Goal: Task Accomplishment & Management: Manage account settings

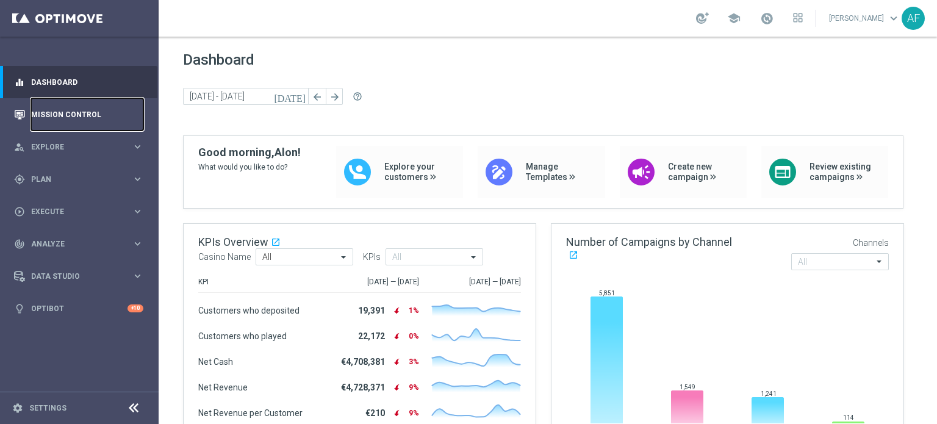
click at [90, 114] on link "Mission Control" at bounding box center [87, 114] width 112 height 32
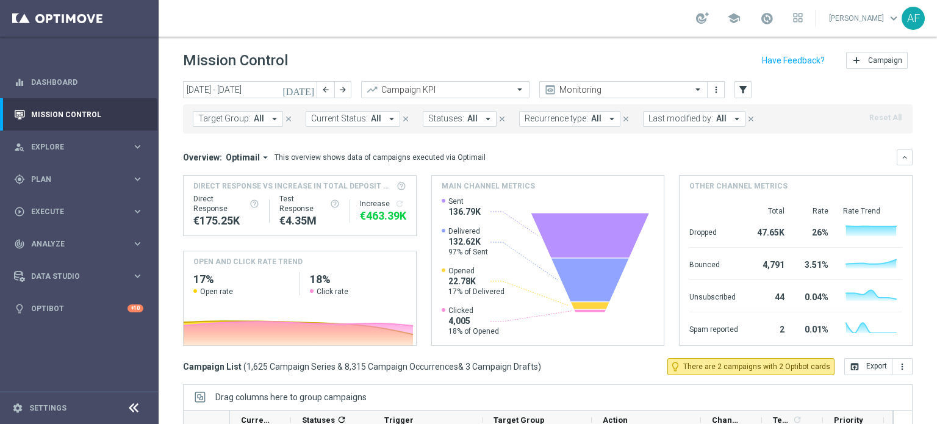
click at [307, 95] on button "[DATE]" at bounding box center [299, 90] width 37 height 18
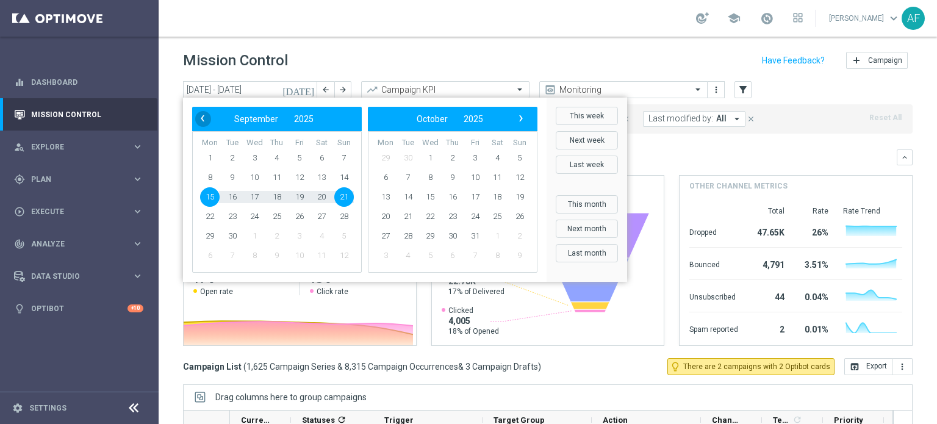
click at [204, 115] on span "‹" at bounding box center [203, 118] width 16 height 16
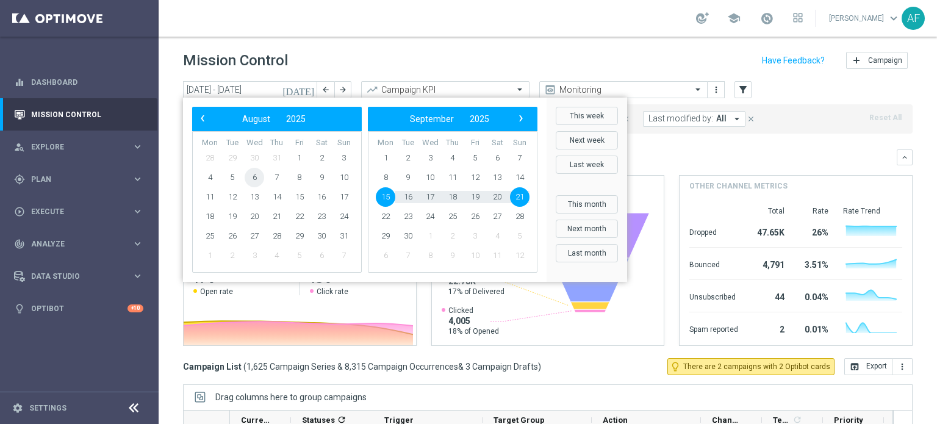
click at [254, 177] on span "6" at bounding box center [255, 178] width 20 height 20
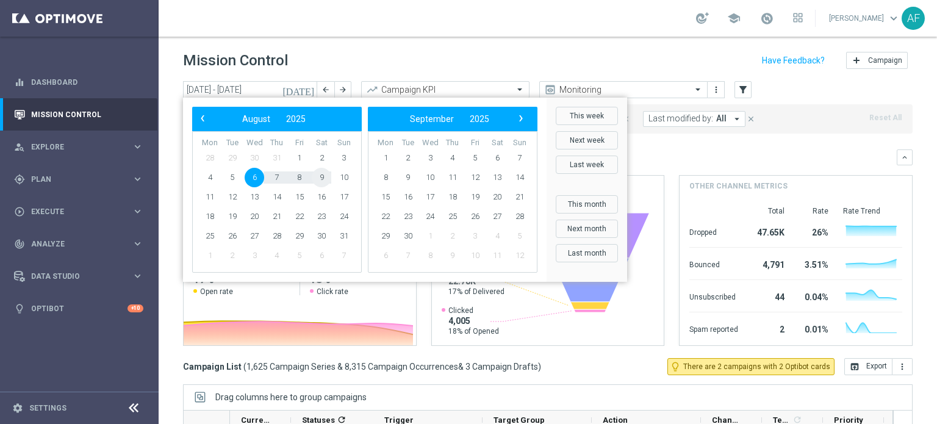
click at [317, 182] on span "9" at bounding box center [322, 178] width 20 height 20
type input "[DATE] - [DATE]"
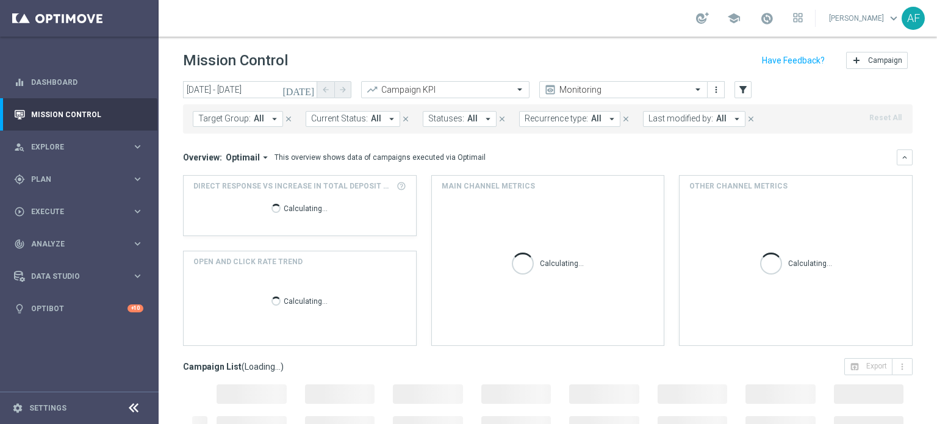
click at [271, 118] on icon "arrow_drop_down" at bounding box center [274, 118] width 11 height 11
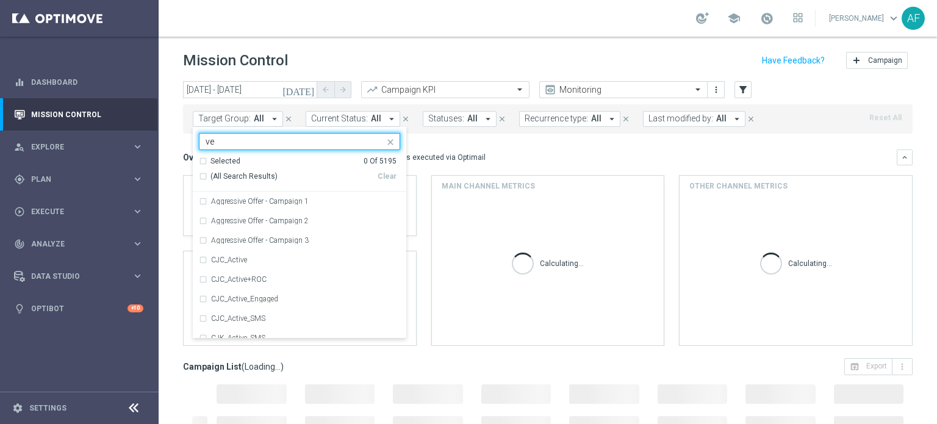
type input "v"
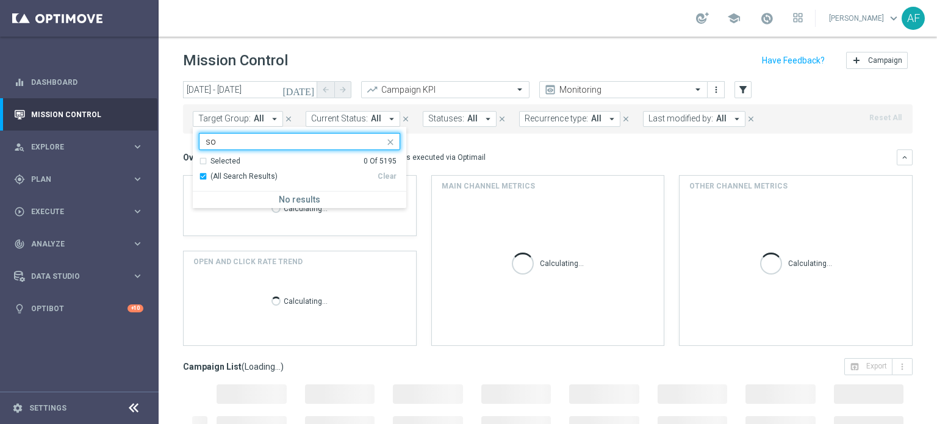
type input "s"
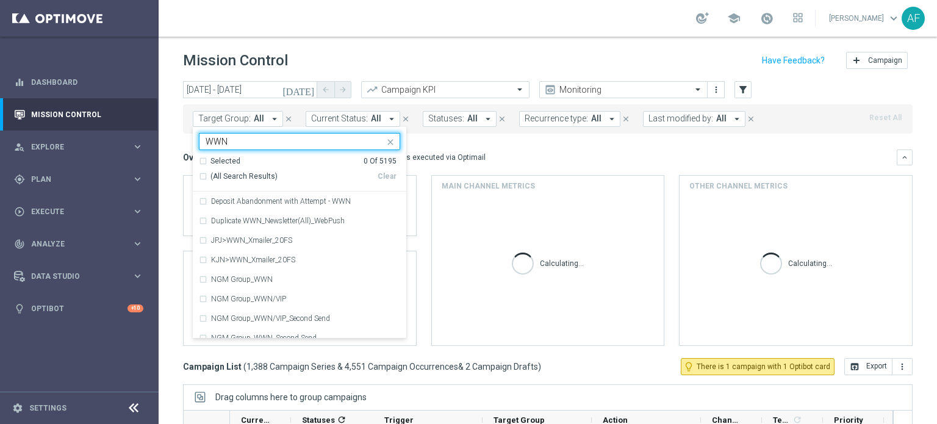
click at [254, 178] on span "(All Search Results)" at bounding box center [243, 176] width 67 height 10
type input "WWN"
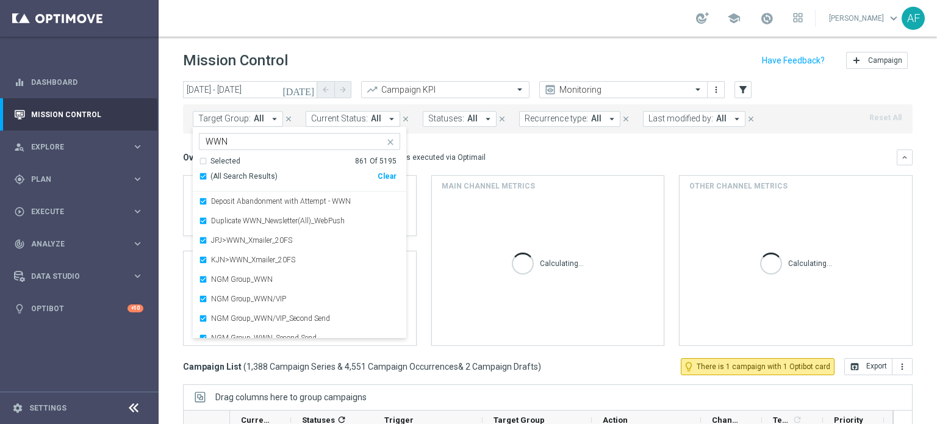
click at [508, 167] on div "Overview: Optimail arrow_drop_down This overview shows data of campaigns execut…" at bounding box center [548, 247] width 730 height 196
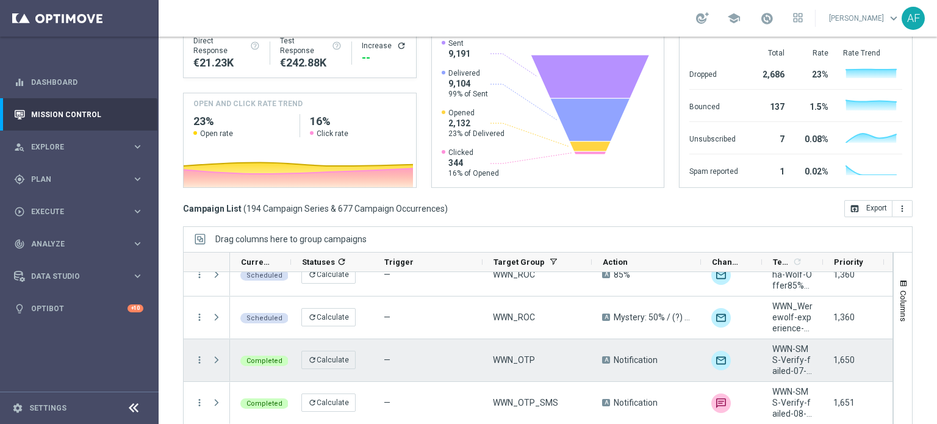
scroll to position [549, 0]
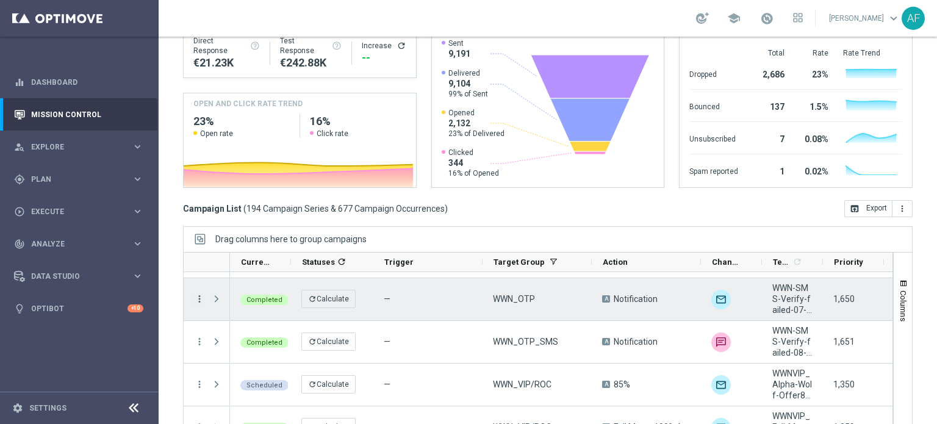
click at [203, 298] on icon "more_vert" at bounding box center [199, 298] width 11 height 11
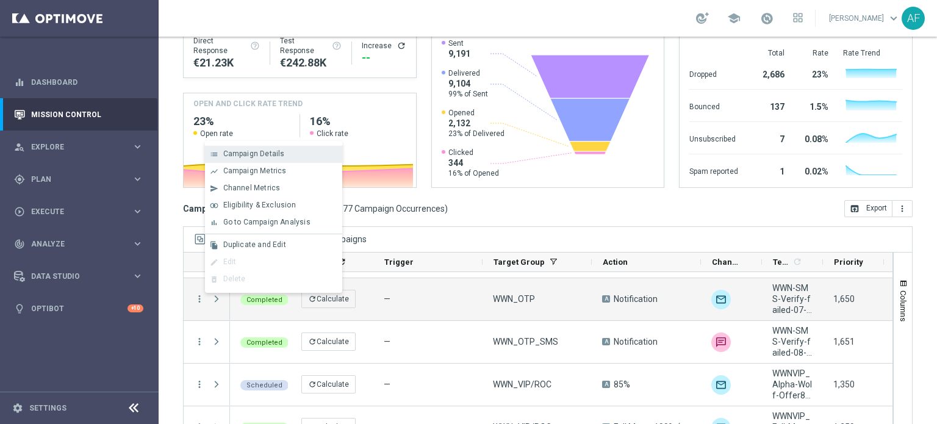
click at [287, 160] on div "list Campaign Details" at bounding box center [273, 154] width 137 height 17
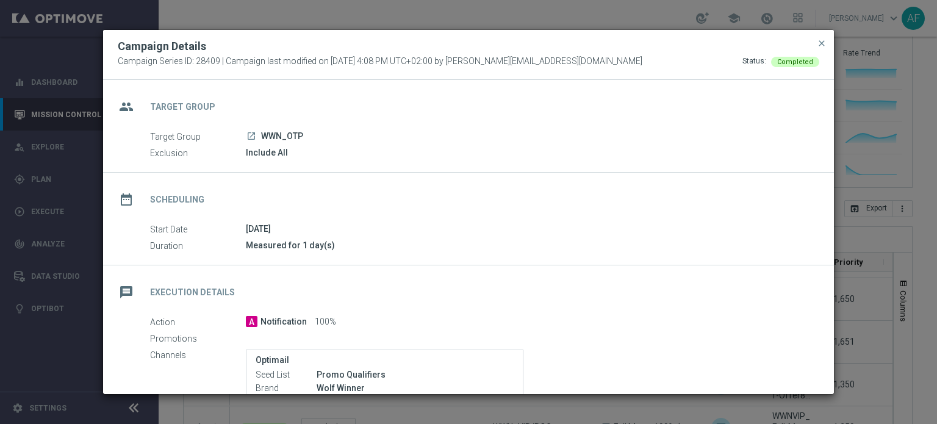
click at [252, 137] on icon "launch" at bounding box center [251, 136] width 10 height 10
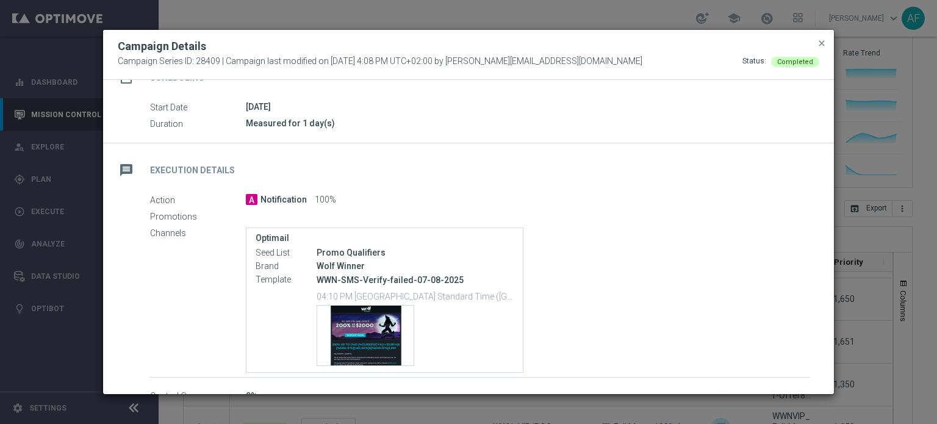
scroll to position [183, 0]
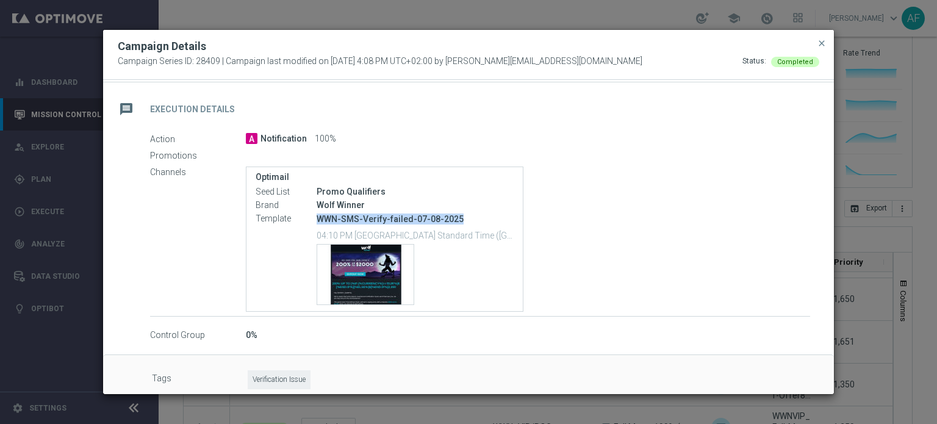
drag, startPoint x: 318, startPoint y: 215, endPoint x: 432, endPoint y: 217, distance: 113.5
click at [467, 217] on p "WWN-SMS-Verify-failed-07-08-2025" at bounding box center [415, 219] width 197 height 11
copy p "WWN-SMS-Verify-failed-07-08-2025"
click at [652, 154] on div "Promotions" at bounding box center [480, 155] width 660 height 13
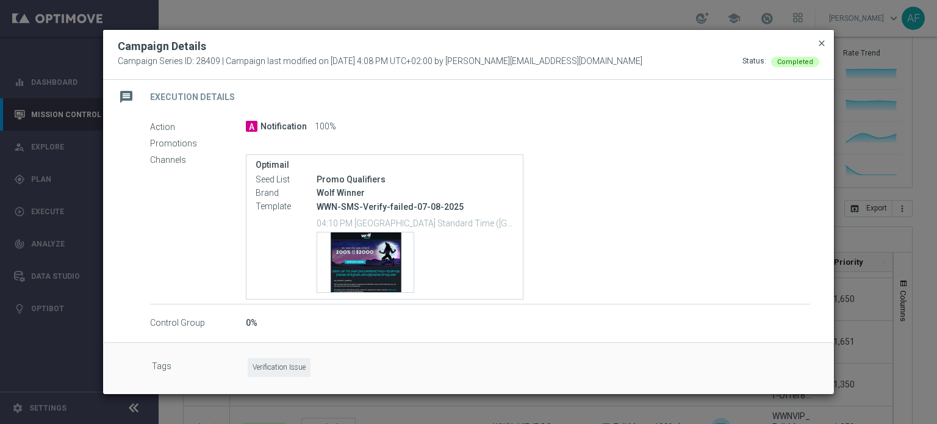
click at [818, 43] on span "close" at bounding box center [822, 43] width 10 height 10
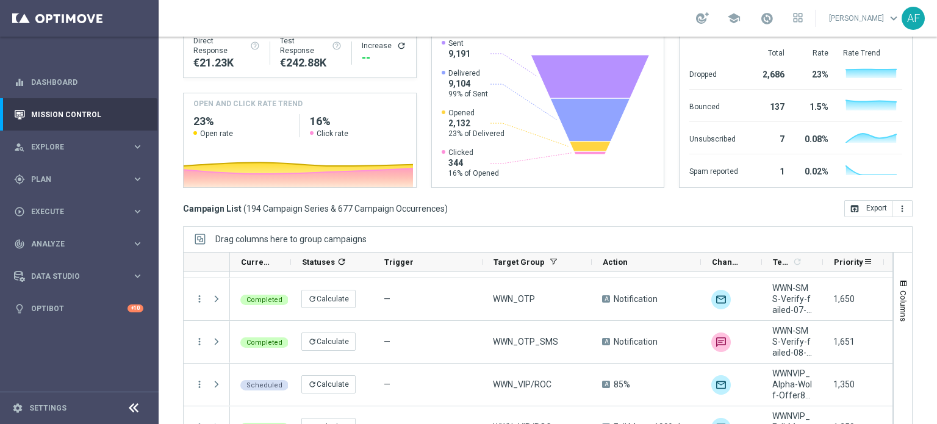
click at [823, 262] on div "Priority" at bounding box center [853, 263] width 61 height 20
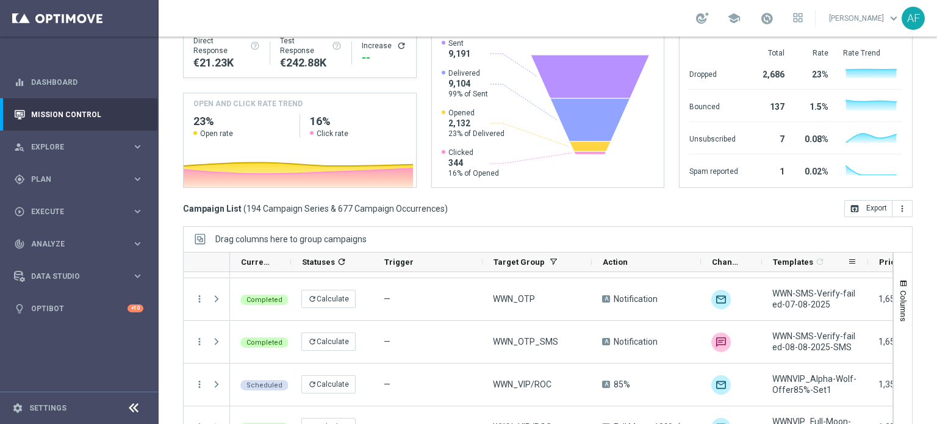
drag, startPoint x: 822, startPoint y: 263, endPoint x: 867, endPoint y: 267, distance: 45.3
click at [867, 267] on div at bounding box center [868, 262] width 5 height 19
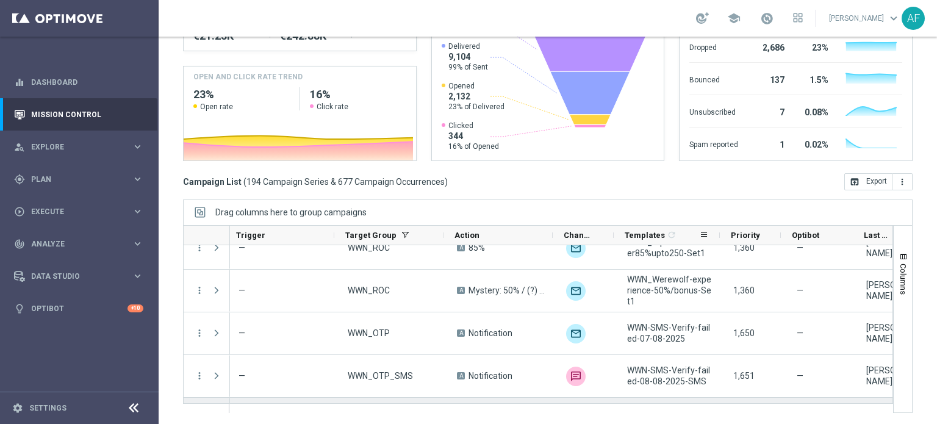
scroll to position [0, 148]
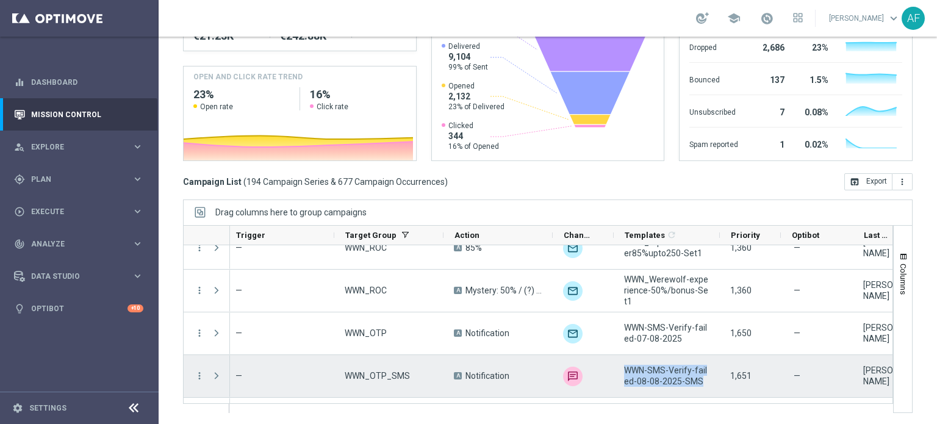
drag, startPoint x: 696, startPoint y: 379, endPoint x: 636, endPoint y: 370, distance: 60.5
click at [617, 368] on div "WWN-SMS-Verify-failed-08-08-2025-SMS" at bounding box center [667, 376] width 106 height 42
copy span "WWN-SMS-Verify-failed-08-08-2025-SMS"
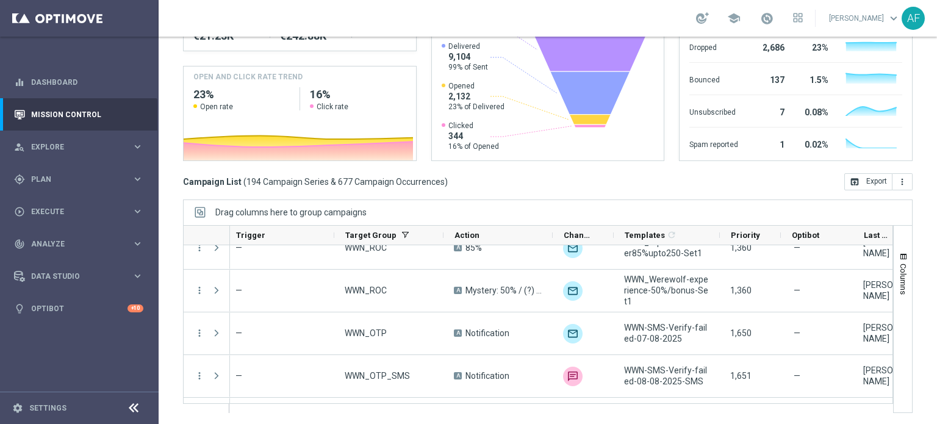
click at [501, 192] on div "[DATE] [DATE] - [DATE] arrow_back arrow_forward Campaign KPI trending_up Monito…" at bounding box center [548, 37] width 778 height 332
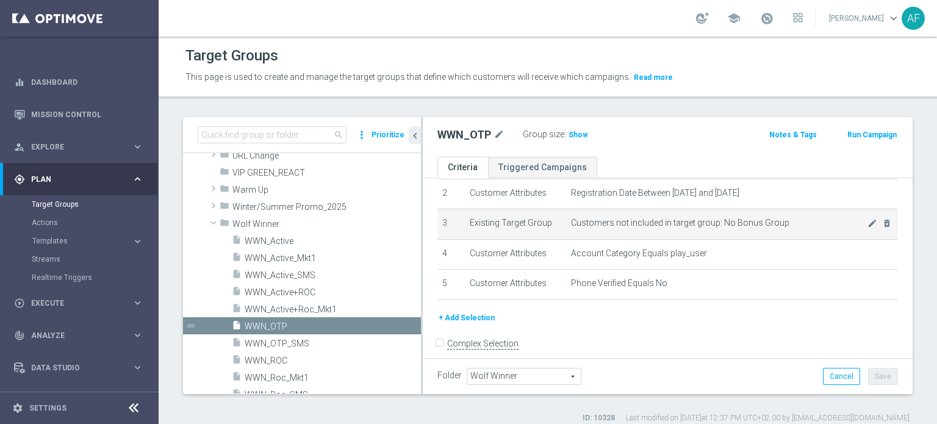
scroll to position [79, 0]
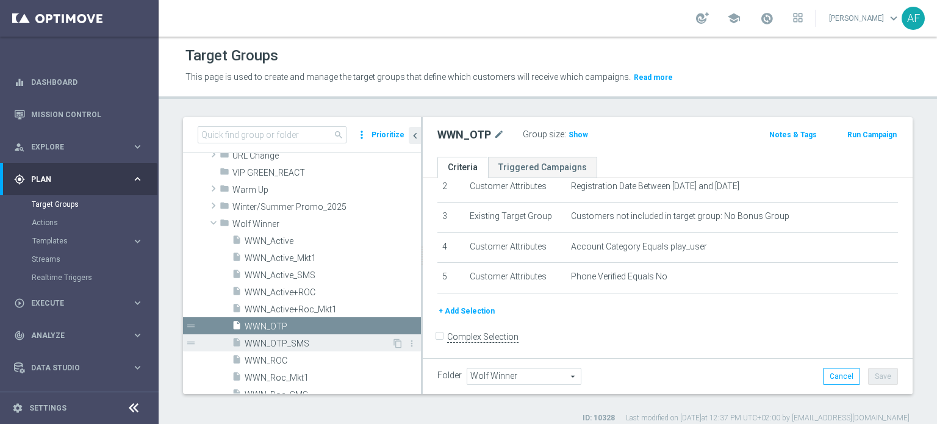
click at [361, 341] on span "WWN_OTP_SMS" at bounding box center [318, 344] width 147 height 10
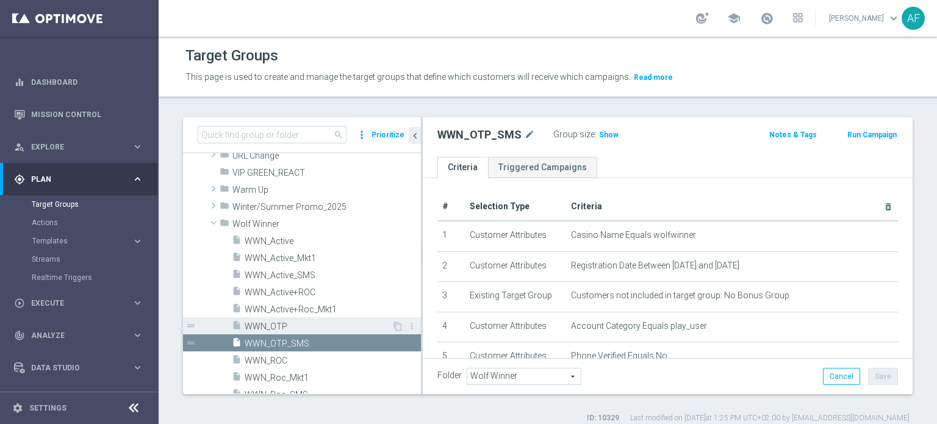
click at [326, 325] on span "WWN_OTP" at bounding box center [318, 327] width 147 height 10
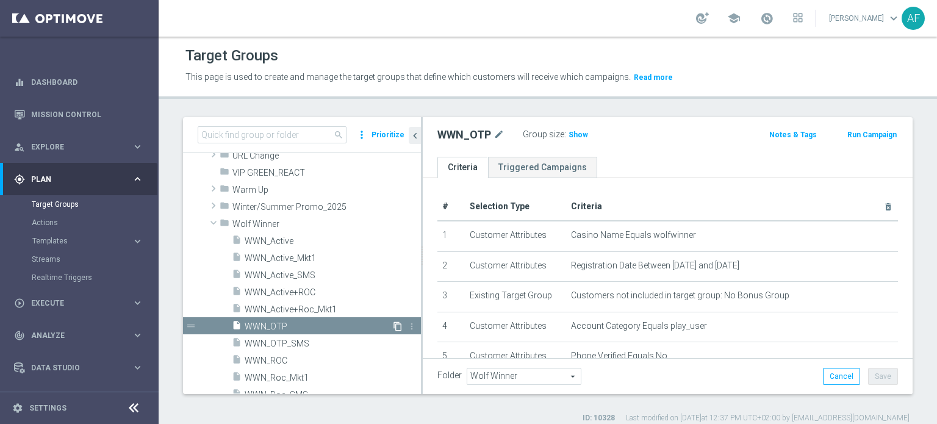
click at [393, 326] on icon "content_copy" at bounding box center [398, 327] width 10 height 10
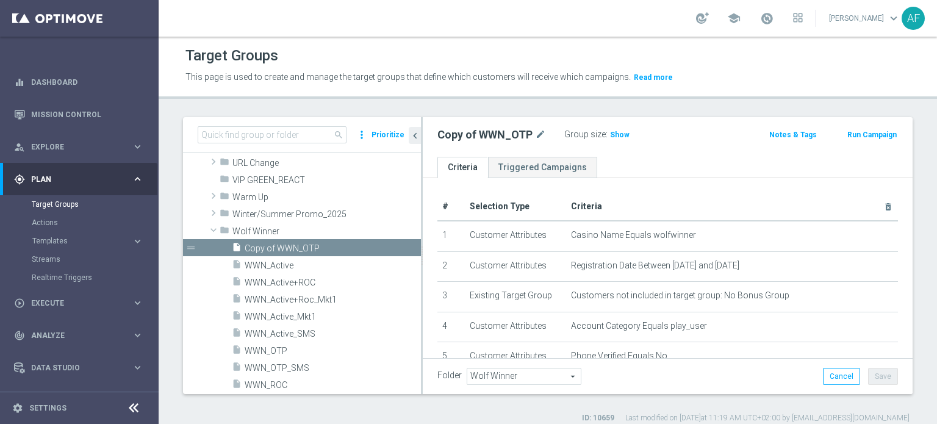
scroll to position [910, 0]
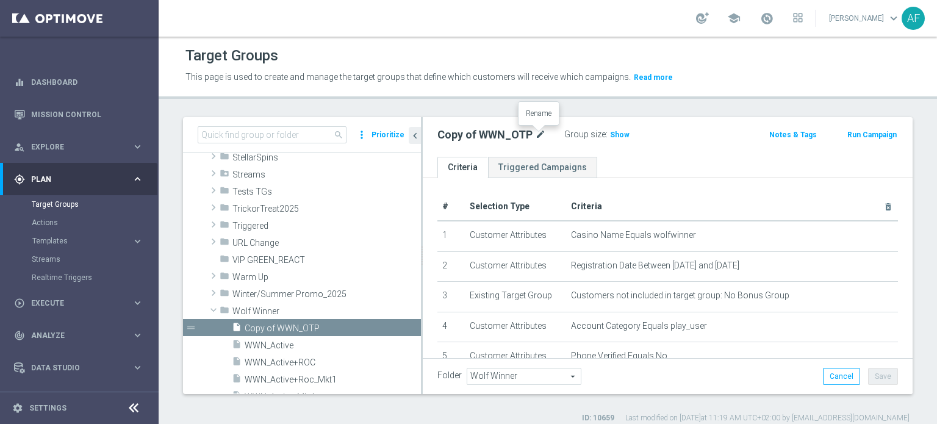
click at [537, 136] on icon "mode_edit" at bounding box center [540, 135] width 11 height 15
click at [492, 137] on input "Copy of WWN_OTP" at bounding box center [519, 136] width 165 height 17
drag, startPoint x: 481, startPoint y: 137, endPoint x: 451, endPoint y: 138, distance: 30.0
click at [432, 138] on div "Copy of WWN_OTP" at bounding box center [519, 136] width 183 height 17
click at [491, 138] on input "Copy of WWN_OTP" at bounding box center [519, 136] width 165 height 17
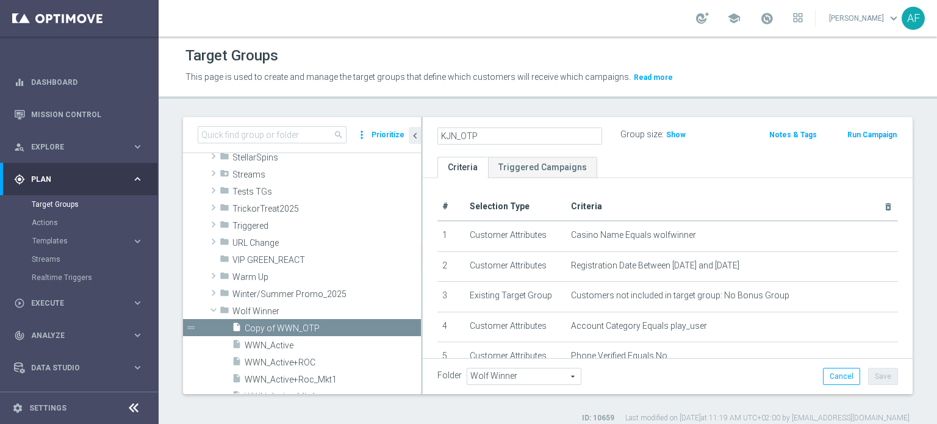
type input "KJN_OTP"
click at [564, 380] on span "Wolf Winner" at bounding box center [523, 376] width 113 height 16
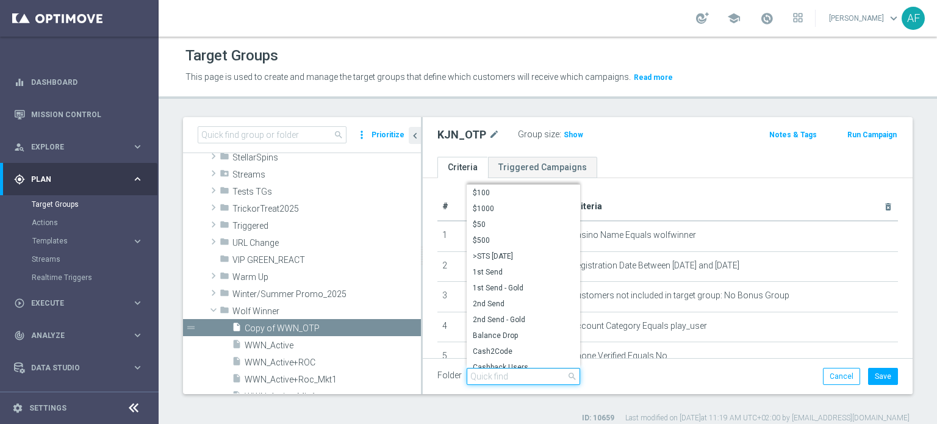
click at [528, 380] on input "search" at bounding box center [523, 376] width 113 height 17
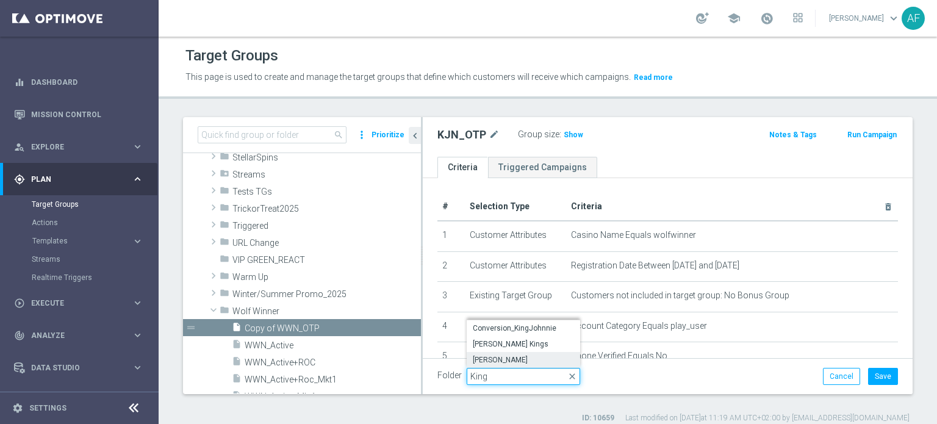
type input "King"
click at [519, 359] on span "King Johnnie" at bounding box center [523, 360] width 101 height 10
type input "King Johnnie"
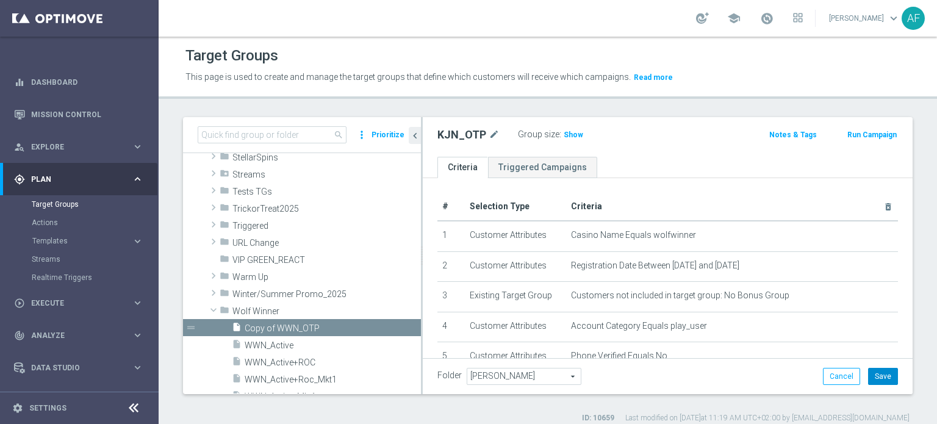
click at [878, 376] on button "Save" at bounding box center [883, 376] width 30 height 17
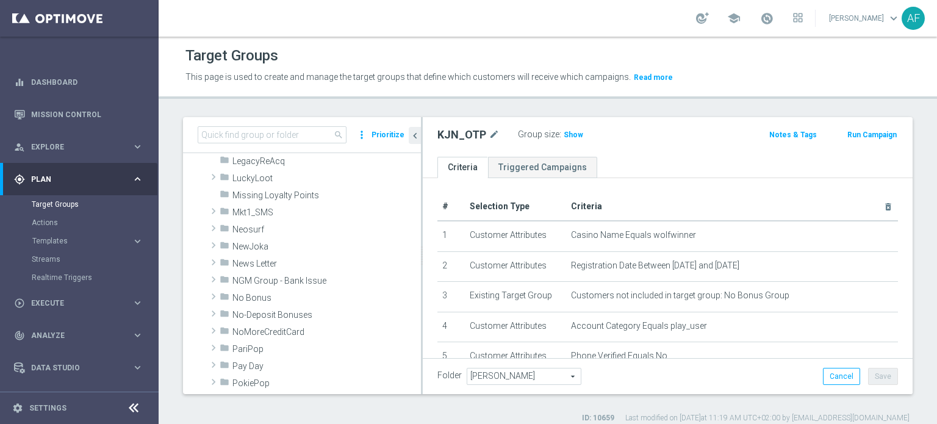
scroll to position [688, 0]
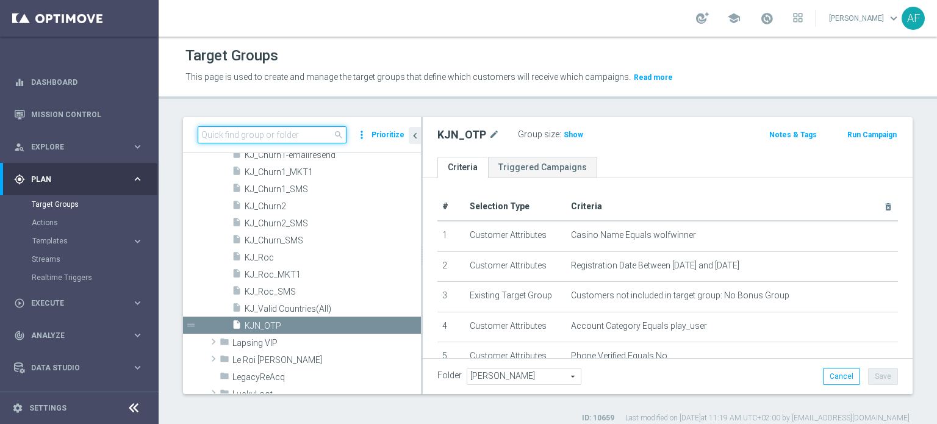
click at [303, 138] on input at bounding box center [272, 134] width 149 height 17
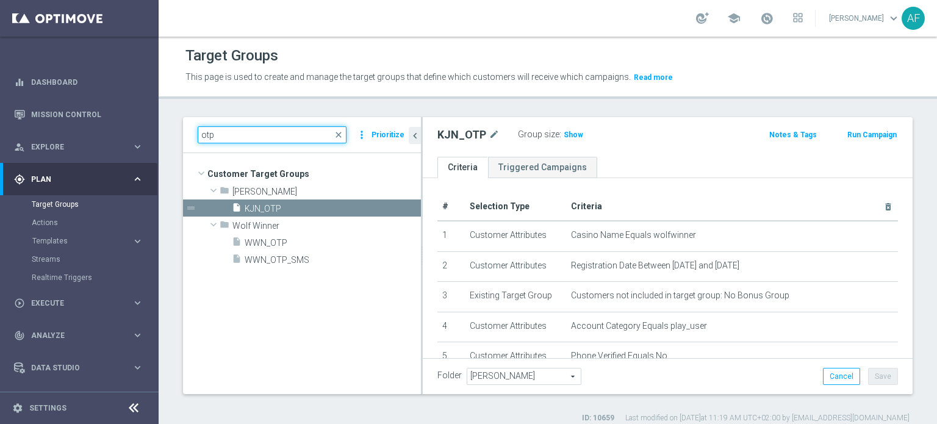
scroll to position [0, 0]
type input "otp"
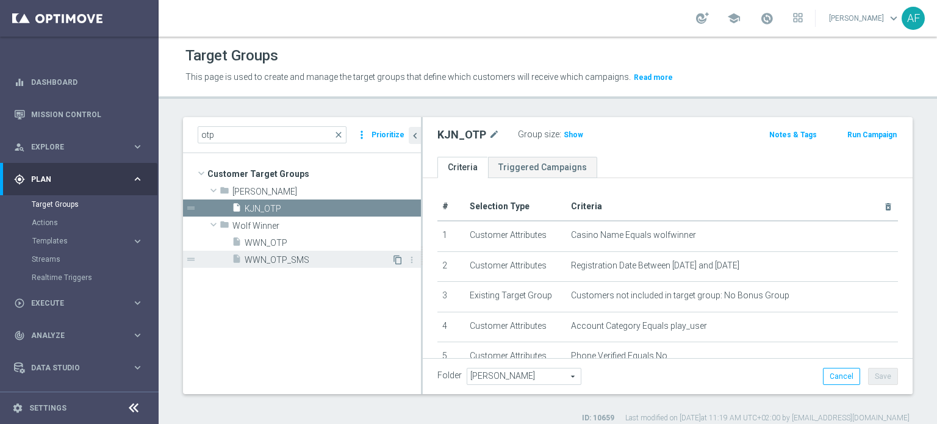
click at [398, 261] on icon "content_copy" at bounding box center [398, 260] width 10 height 10
type input "Wolf Winner"
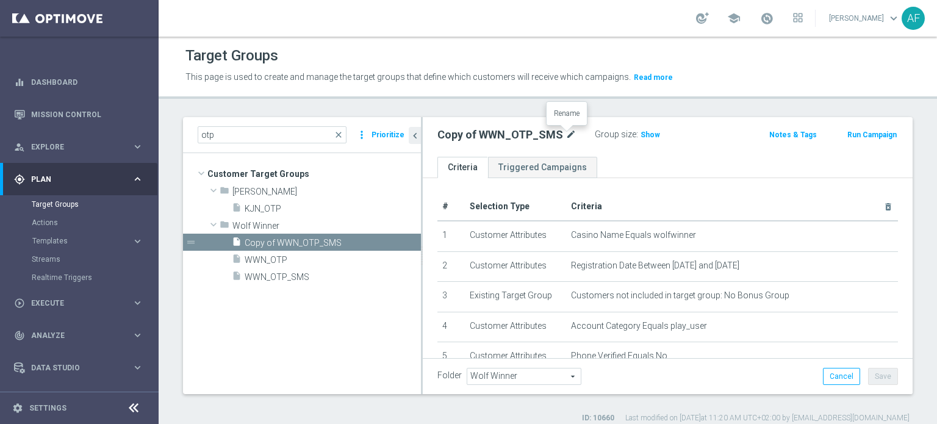
click at [566, 134] on icon "mode_edit" at bounding box center [571, 135] width 11 height 15
drag, startPoint x: 505, startPoint y: 134, endPoint x: 493, endPoint y: 136, distance: 12.3
click at [505, 136] on input "Copy of WWN_OTP_SMS" at bounding box center [519, 136] width 165 height 17
click at [492, 135] on input "Copy of WWN_OTP_SMS" at bounding box center [519, 136] width 165 height 17
drag, startPoint x: 492, startPoint y: 134, endPoint x: 432, endPoint y: 141, distance: 60.8
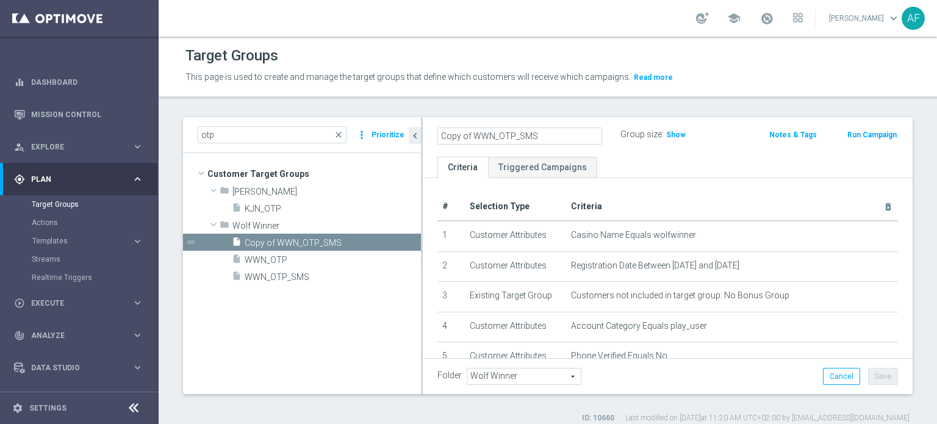
click at [432, 141] on div "Copy of WWN_OTP_SMS" at bounding box center [519, 136] width 183 height 17
type input "KJN_OTP_SMS"
click at [542, 377] on span "Wolf Winner" at bounding box center [523, 376] width 113 height 16
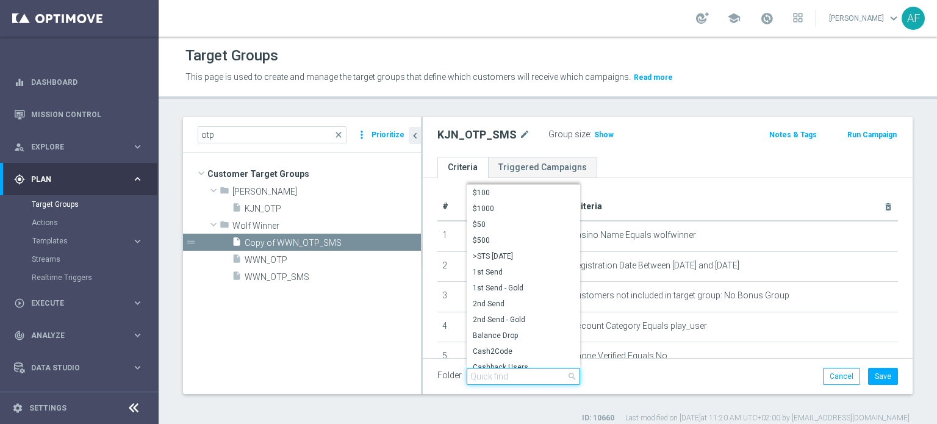
click at [537, 370] on input "search" at bounding box center [523, 376] width 113 height 17
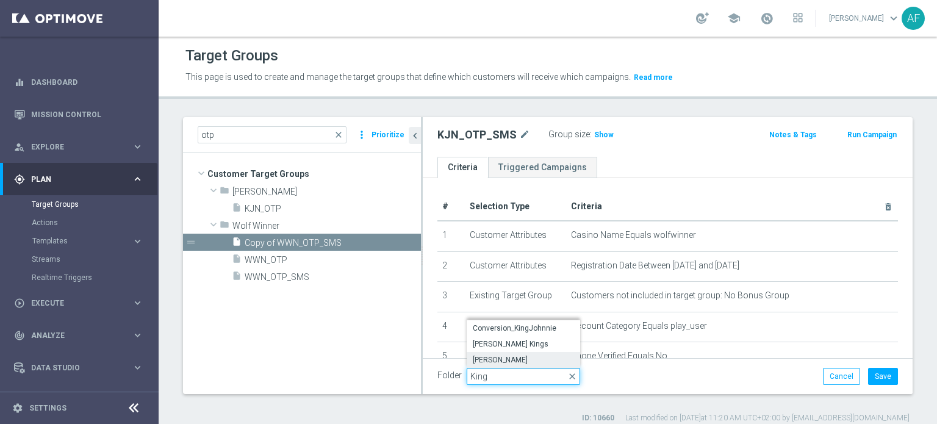
type input "King"
click at [534, 362] on span "King Johnnie" at bounding box center [523, 360] width 101 height 10
type input "King Johnnie"
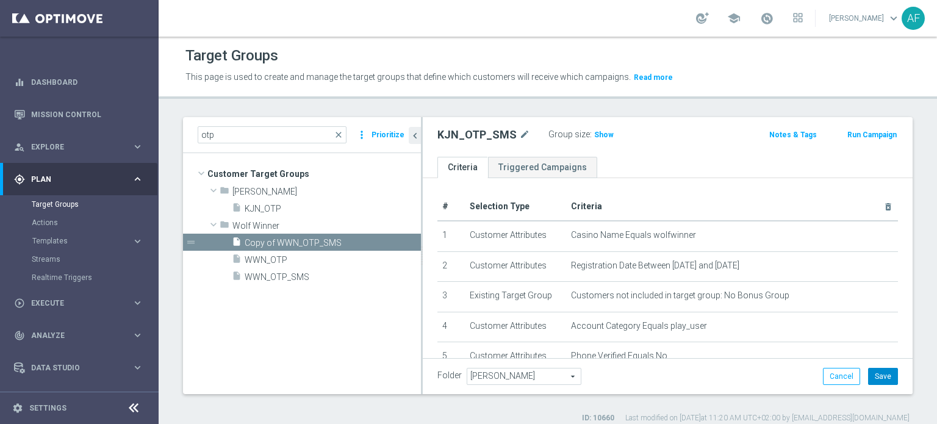
click at [877, 376] on button "Save" at bounding box center [883, 376] width 30 height 17
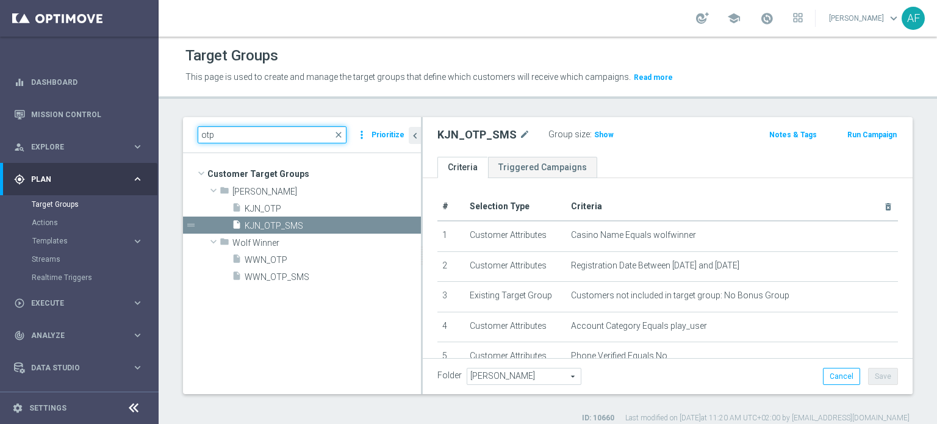
drag, startPoint x: 233, startPoint y: 138, endPoint x: 162, endPoint y: 133, distance: 71.0
click at [162, 133] on div "otp close more_vert Prioritize Customer Target Groups library_add create_new_fo…" at bounding box center [548, 270] width 778 height 306
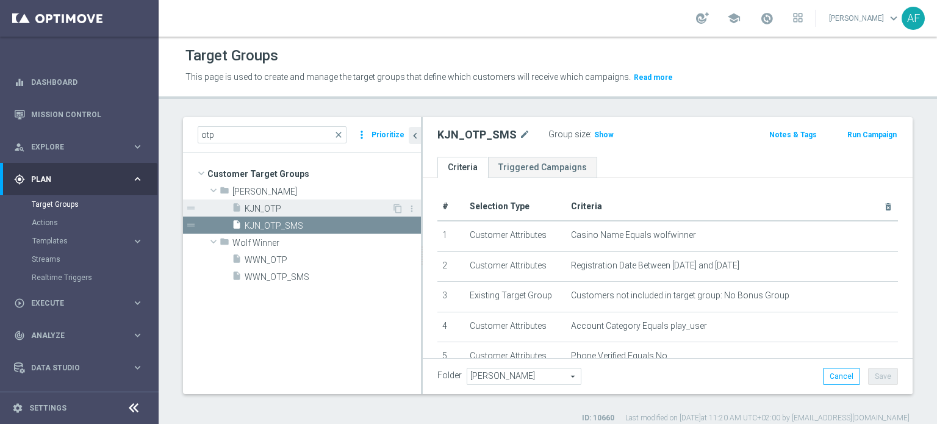
click at [306, 202] on div "insert_drive_file KJN_OTP" at bounding box center [312, 207] width 160 height 17
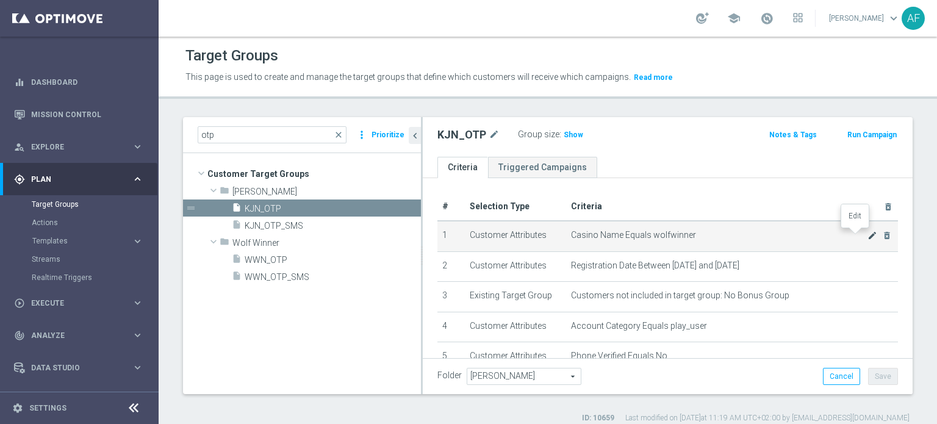
click at [868, 236] on icon "mode_edit" at bounding box center [873, 236] width 10 height 10
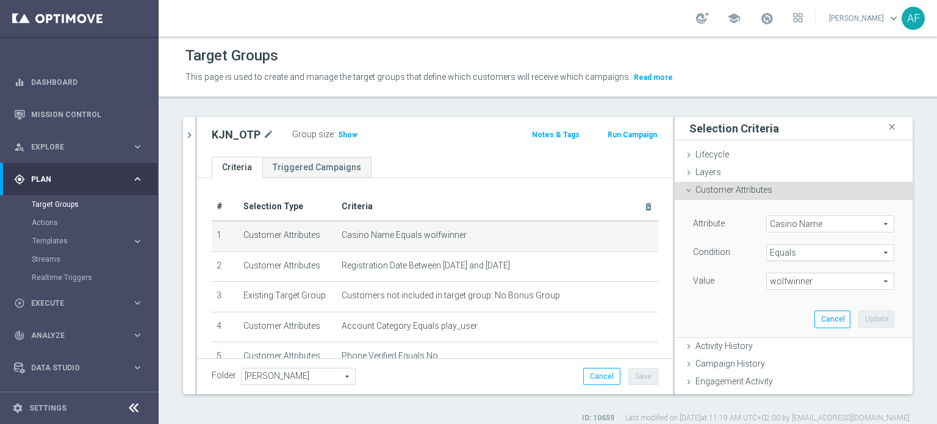
click at [801, 287] on span "wolfwinner" at bounding box center [830, 281] width 127 height 16
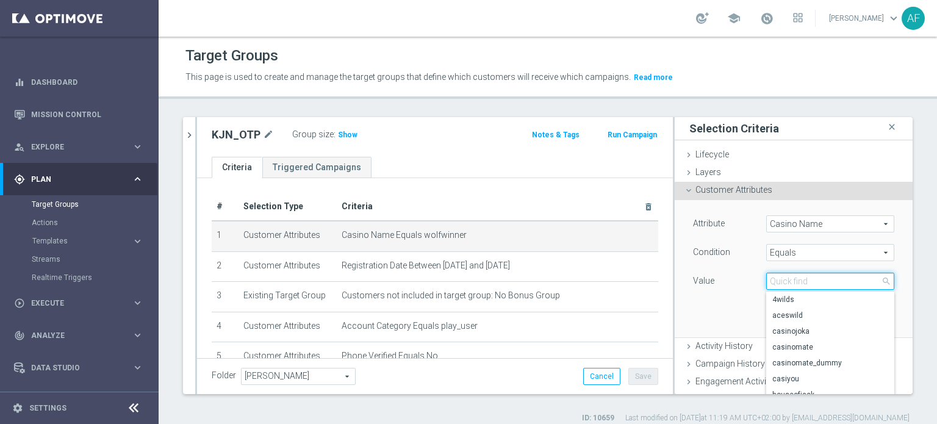
click at [802, 283] on input "search" at bounding box center [830, 281] width 128 height 17
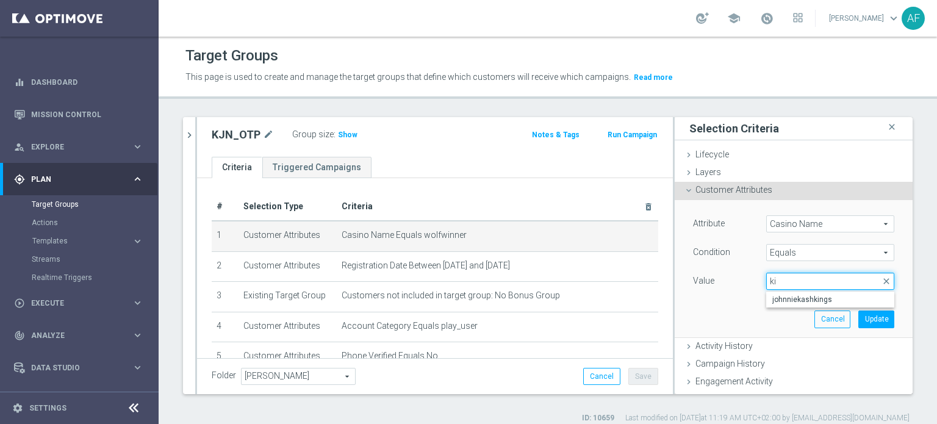
type input "k"
type input "joh"
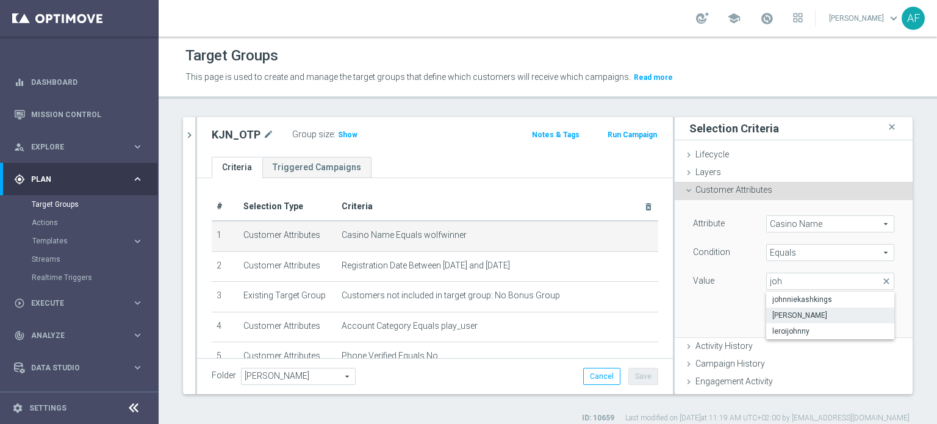
click at [813, 314] on span "johnnykash" at bounding box center [830, 316] width 116 height 10
type input "johnnykash"
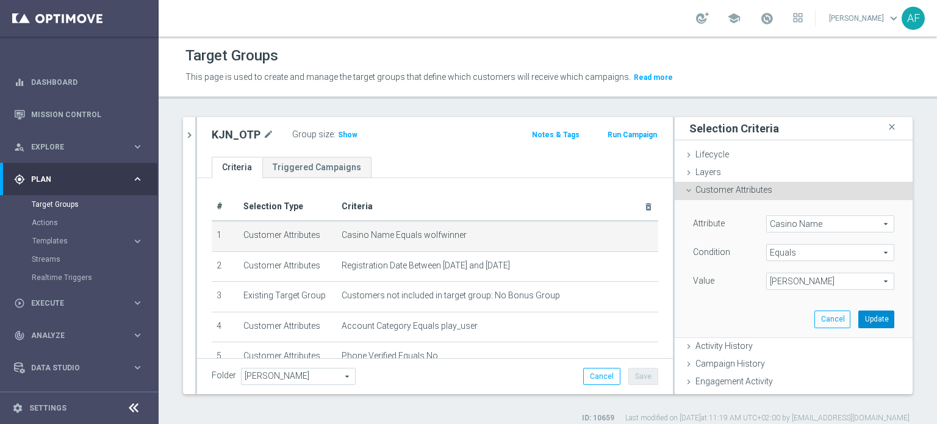
click at [858, 318] on button "Update" at bounding box center [876, 319] width 36 height 17
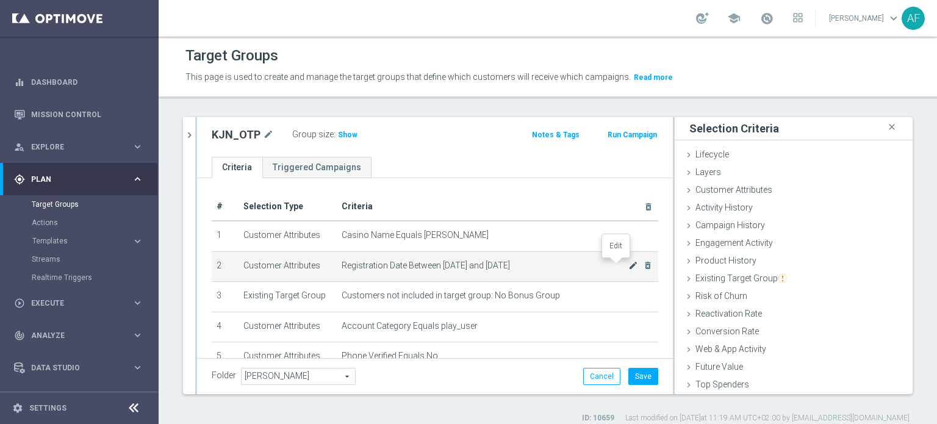
click at [628, 263] on icon "mode_edit" at bounding box center [633, 266] width 10 height 10
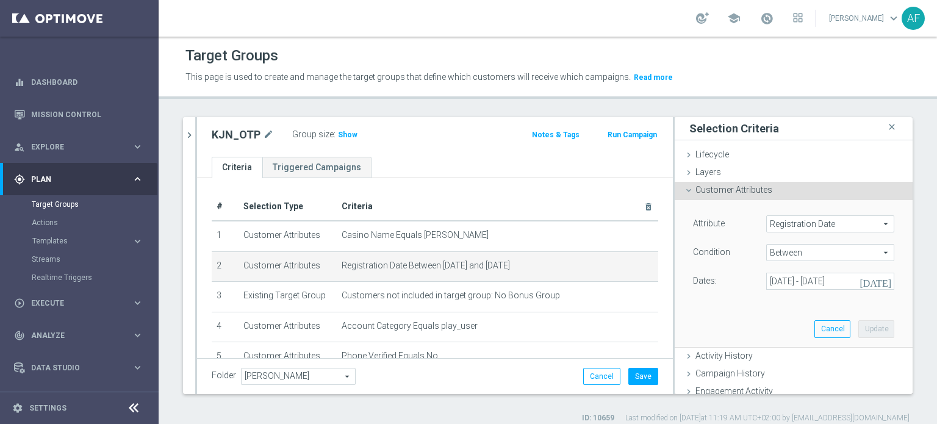
click at [866, 283] on icon "[DATE]" at bounding box center [876, 281] width 33 height 11
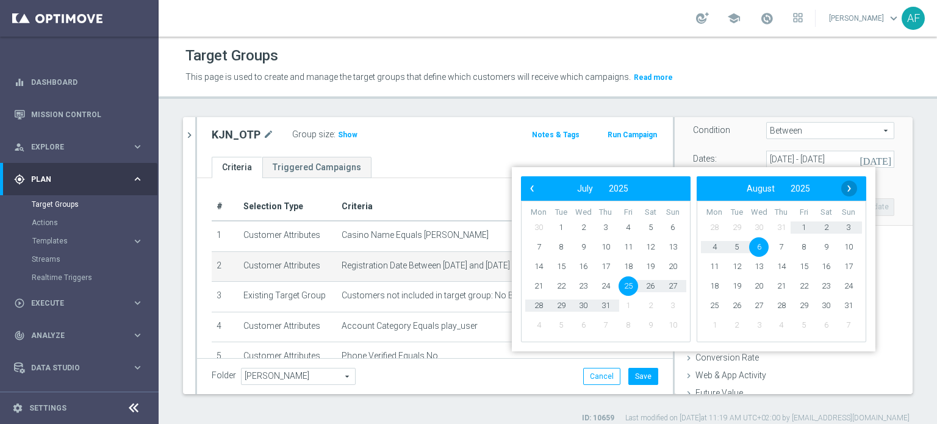
click at [847, 195] on span "›" at bounding box center [849, 189] width 16 height 16
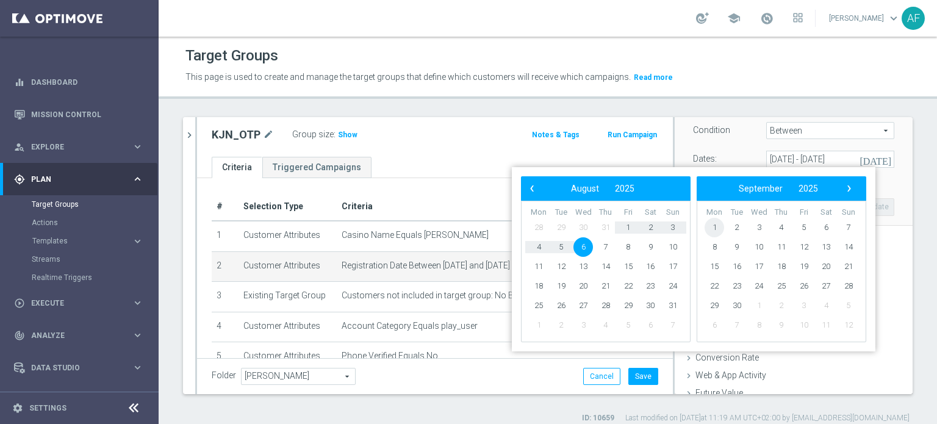
click at [717, 226] on span "1" at bounding box center [715, 228] width 20 height 20
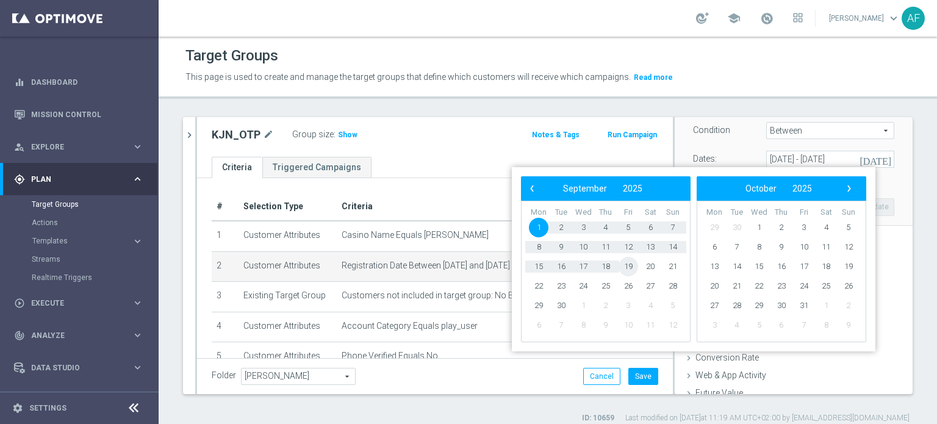
click at [629, 265] on span "19" at bounding box center [629, 267] width 20 height 20
type input "01 Sep 2025 - 19 Sep 2025"
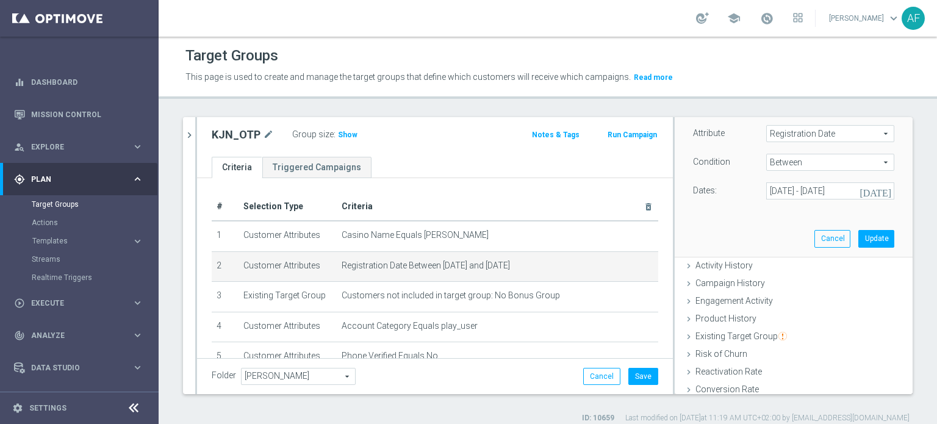
scroll to position [61, 0]
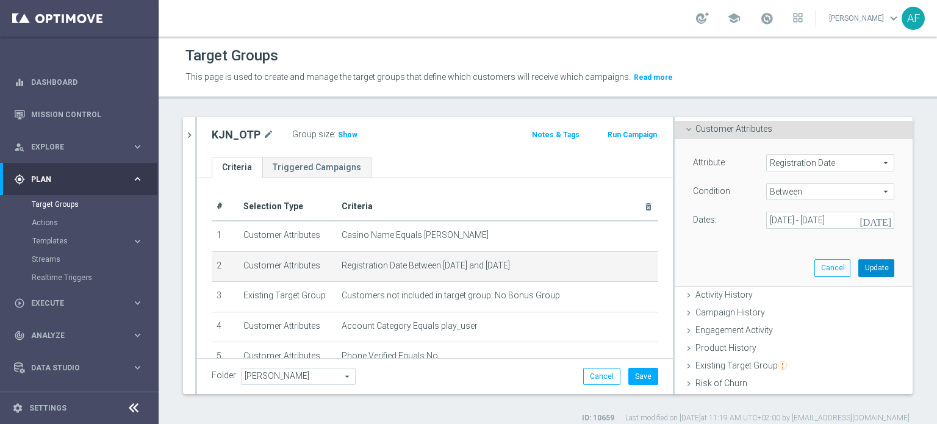
click at [858, 266] on button "Update" at bounding box center [876, 267] width 36 height 17
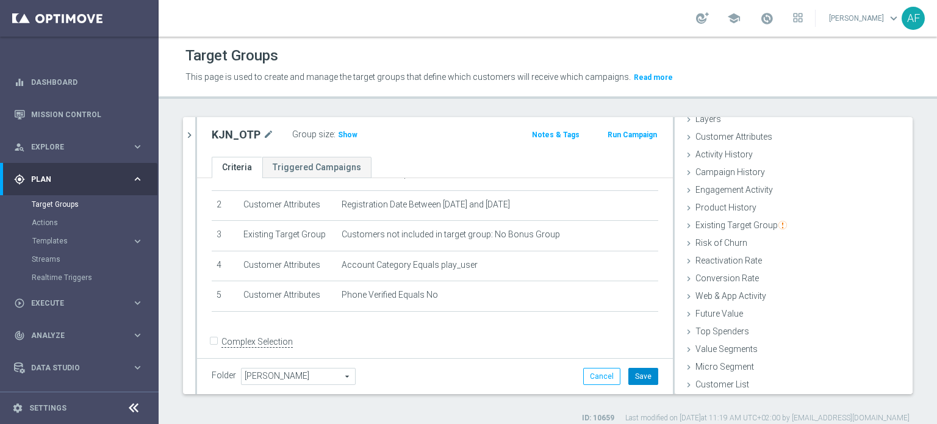
click at [633, 375] on button "Save" at bounding box center [643, 376] width 30 height 17
click at [342, 134] on span "Show" at bounding box center [348, 135] width 20 height 9
click at [189, 136] on icon "chevron_right" at bounding box center [190, 135] width 12 height 12
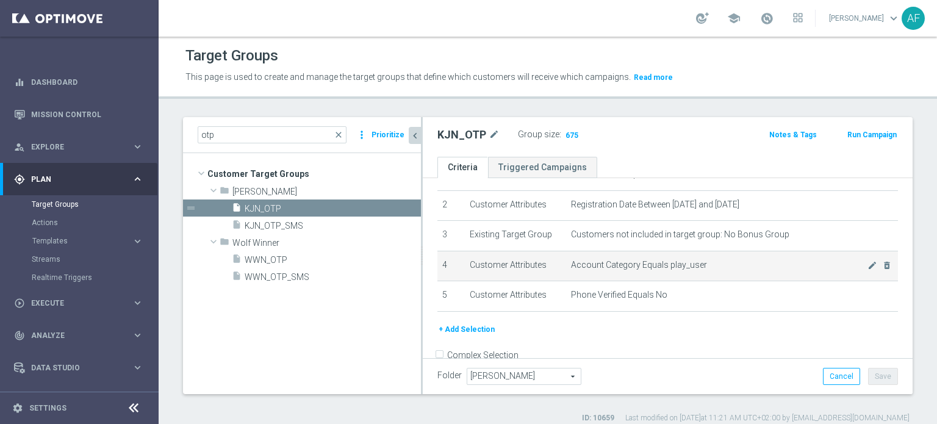
drag, startPoint x: 616, startPoint y: 265, endPoint x: 609, endPoint y: 265, distance: 6.7
click at [616, 266] on span "Account Category Equals play_user" at bounding box center [719, 265] width 296 height 10
drag, startPoint x: 605, startPoint y: 262, endPoint x: 669, endPoint y: 262, distance: 63.4
click at [668, 263] on span "Account Category Equals play_user" at bounding box center [719, 265] width 296 height 10
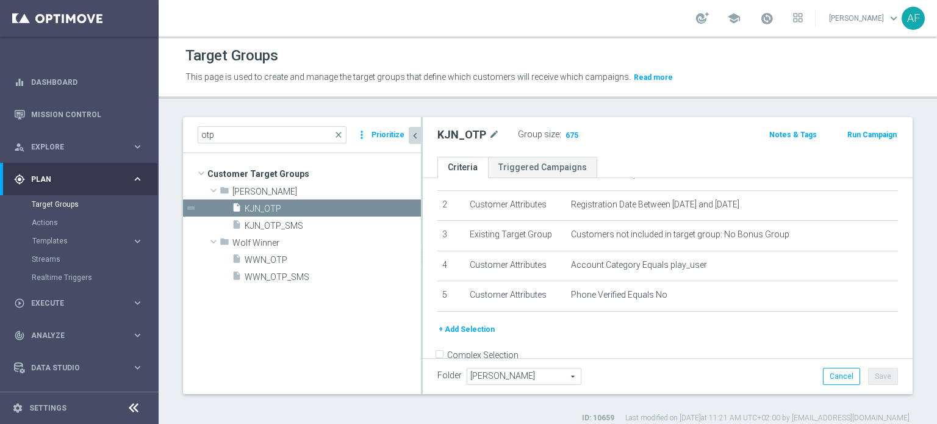
click at [695, 159] on ul "Criteria Triggered Campaigns" at bounding box center [668, 167] width 490 height 21
click at [339, 224] on span "KJN_OTP_SMS" at bounding box center [318, 226] width 147 height 10
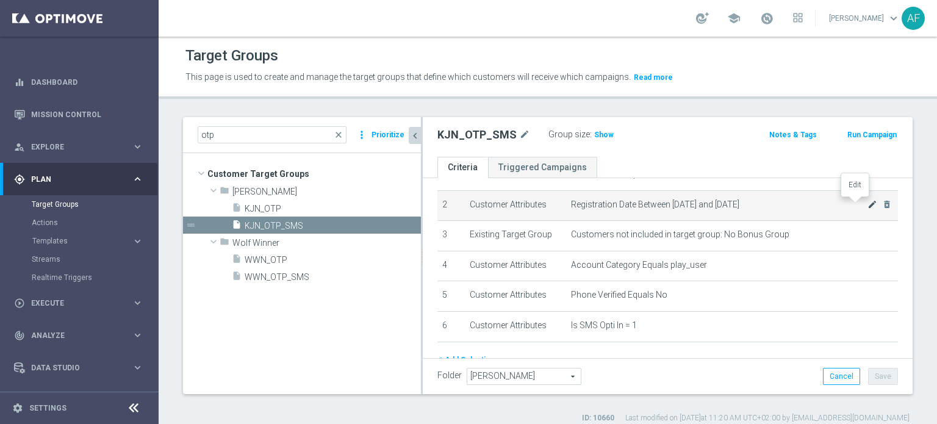
click at [868, 207] on icon "mode_edit" at bounding box center [873, 204] width 10 height 10
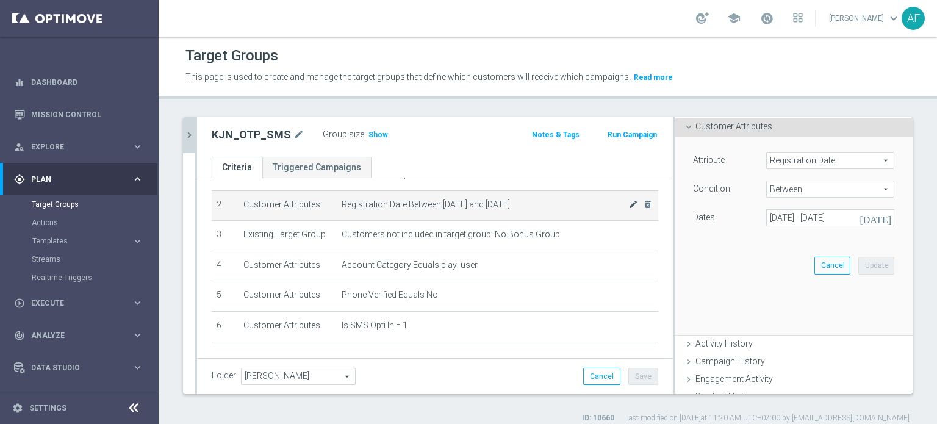
scroll to position [61, 0]
click at [867, 219] on icon "[DATE]" at bounding box center [876, 220] width 33 height 11
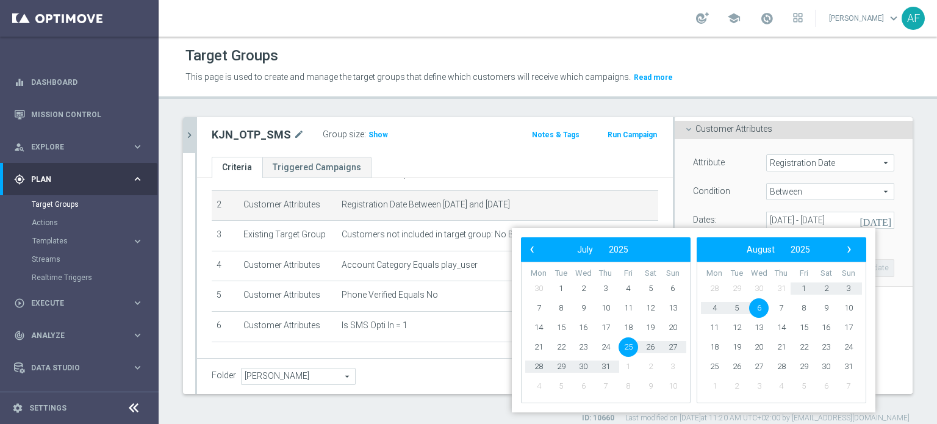
click at [857, 251] on div "‹ ​ August ​ 2025 ​ ›" at bounding box center [782, 249] width 170 height 24
click at [852, 248] on span "›" at bounding box center [849, 250] width 16 height 16
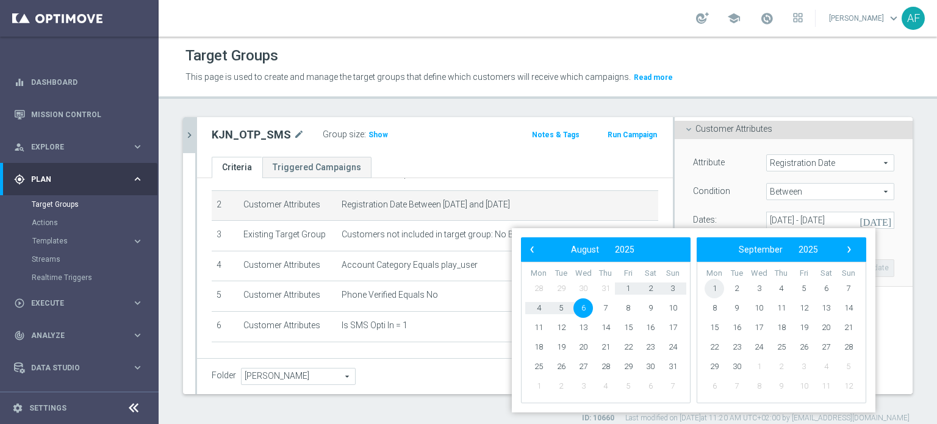
click at [718, 286] on span "1" at bounding box center [715, 289] width 20 height 20
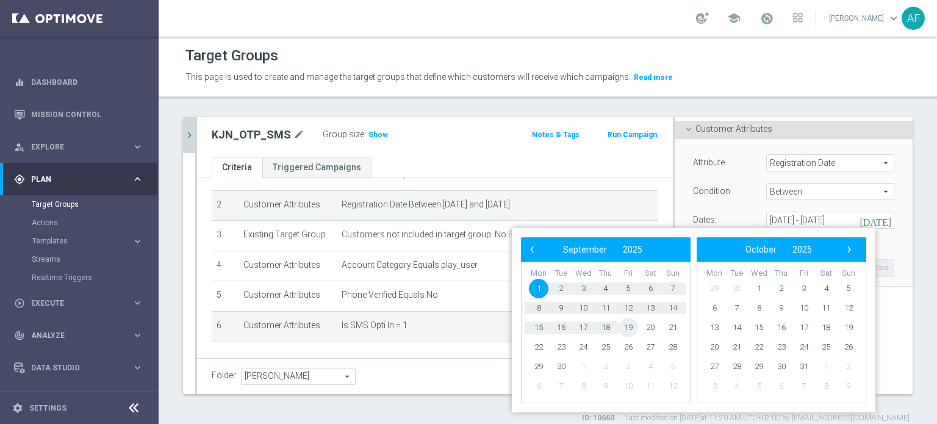
click at [627, 328] on span "19" at bounding box center [629, 328] width 20 height 20
type input "01 Sep 2025 - 19 Sep 2025"
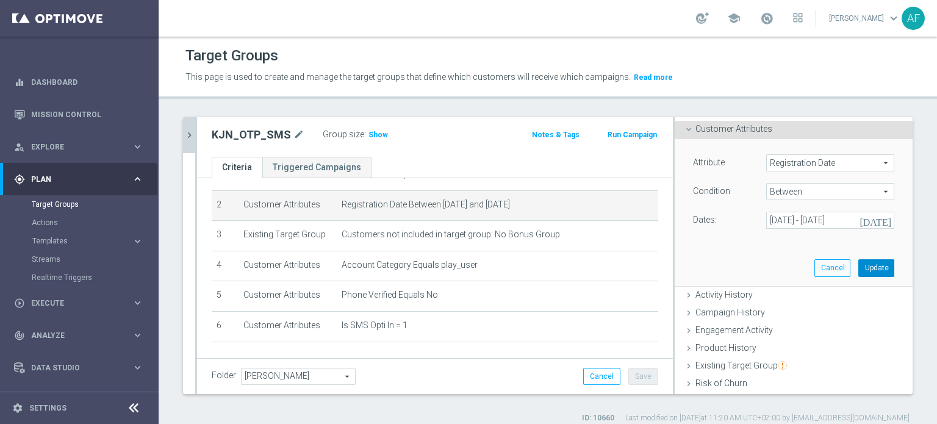
click at [858, 265] on button "Update" at bounding box center [876, 267] width 36 height 17
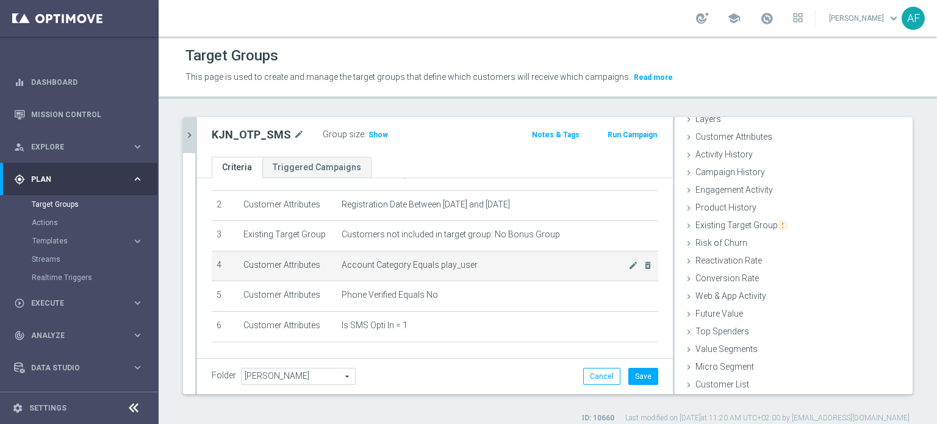
scroll to position [0, 0]
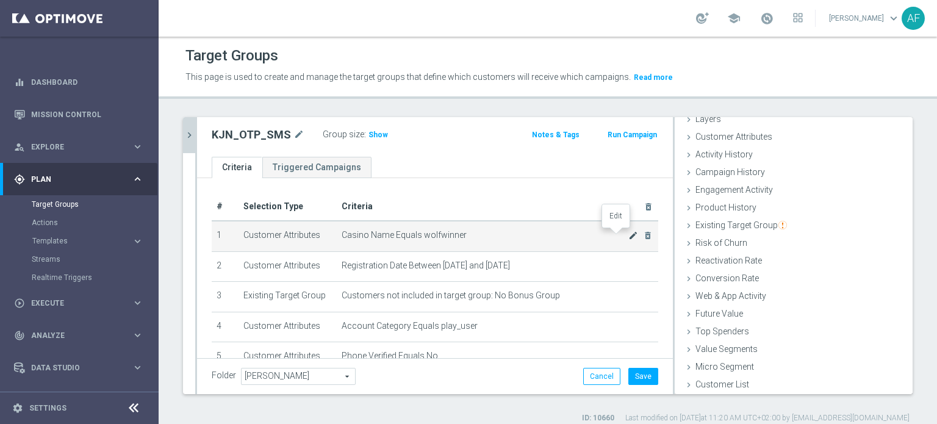
click at [628, 236] on icon "mode_edit" at bounding box center [633, 236] width 10 height 10
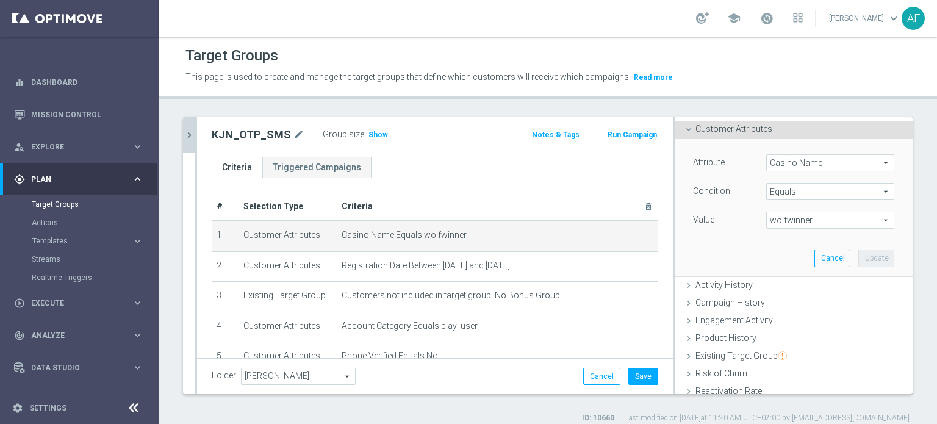
click at [781, 224] on span "wolfwinner" at bounding box center [830, 220] width 127 height 16
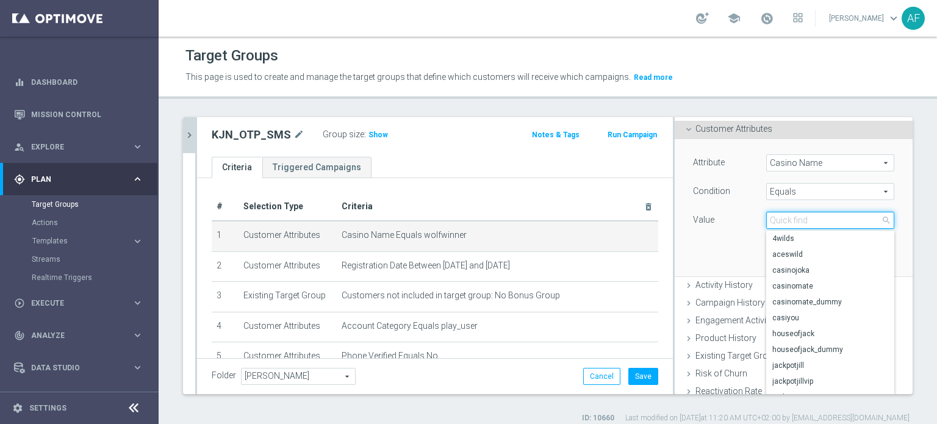
click at [782, 221] on input "search" at bounding box center [830, 220] width 128 height 17
type input "j"
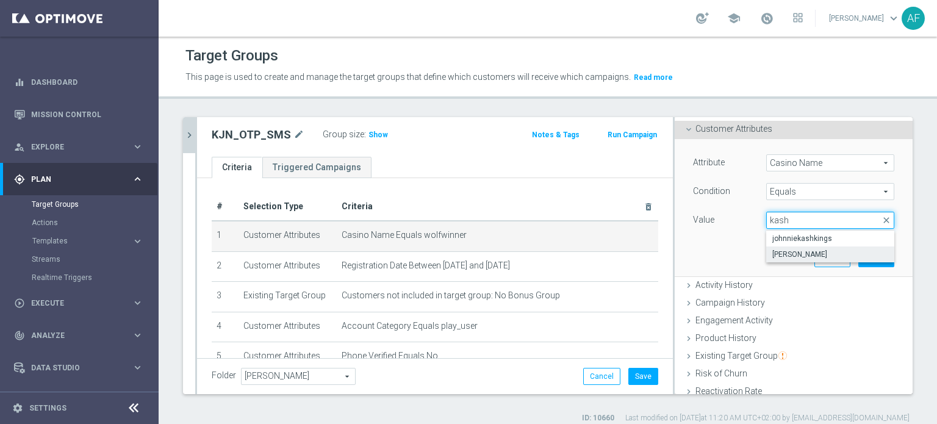
type input "kash"
click at [772, 257] on span "johnnykash" at bounding box center [830, 255] width 116 height 10
type input "johnnykash"
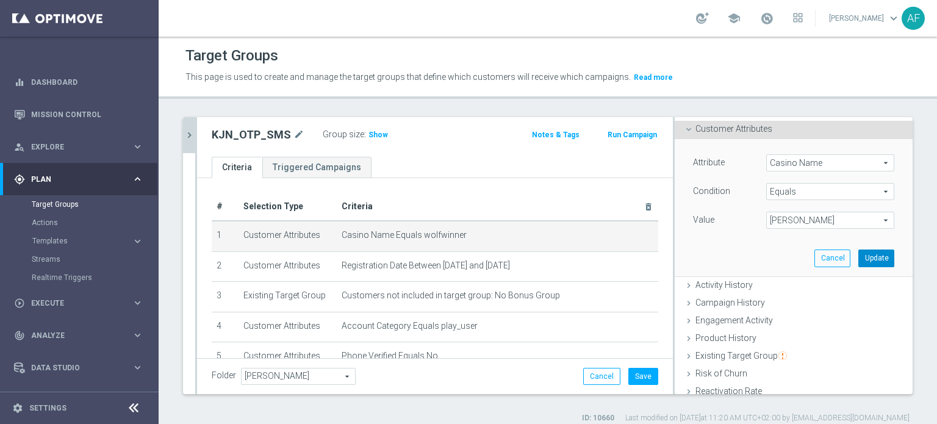
click at [858, 262] on button "Update" at bounding box center [876, 258] width 36 height 17
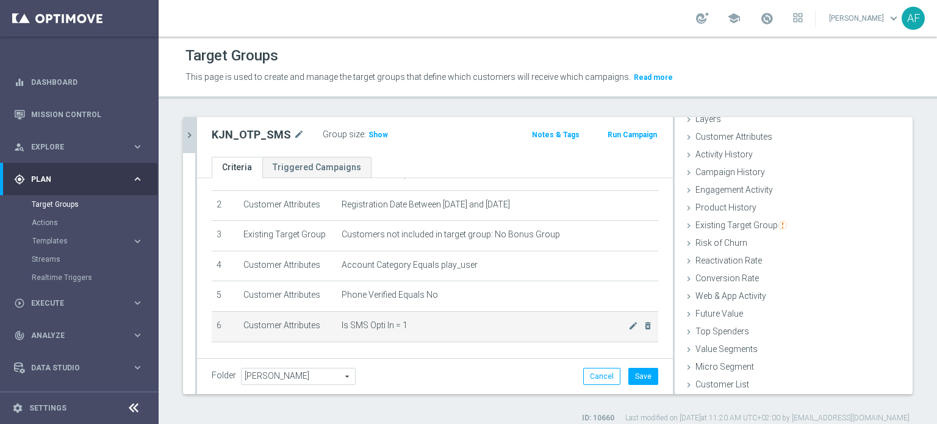
scroll to position [0, 0]
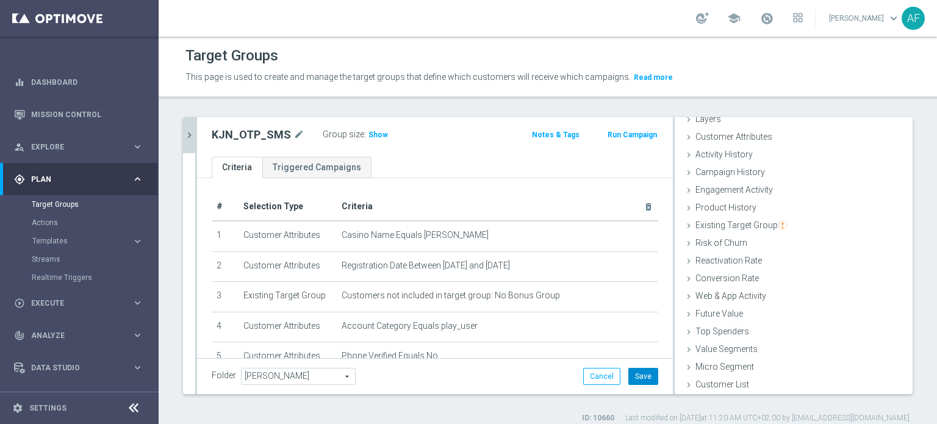
click at [634, 375] on button "Save" at bounding box center [643, 376] width 30 height 17
click at [372, 132] on span "Show" at bounding box center [378, 135] width 20 height 9
click at [192, 138] on icon "chevron_right" at bounding box center [190, 135] width 12 height 12
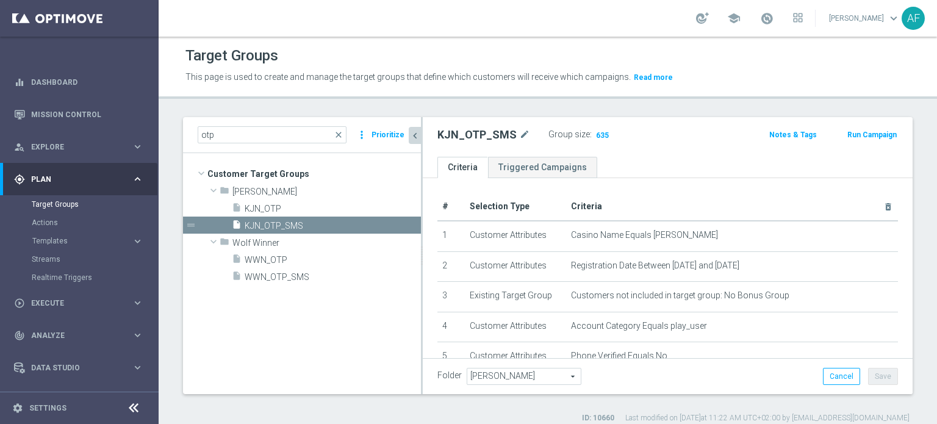
scroll to position [63, 0]
click at [314, 209] on span "KJN_OTP" at bounding box center [318, 209] width 147 height 10
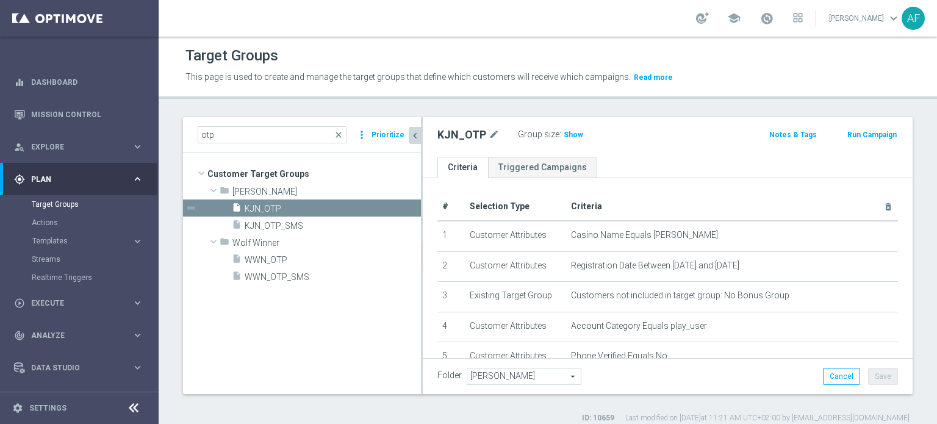
click at [505, 101] on div "Target Groups This page is used to create and manage the target groups that def…" at bounding box center [548, 230] width 778 height 387
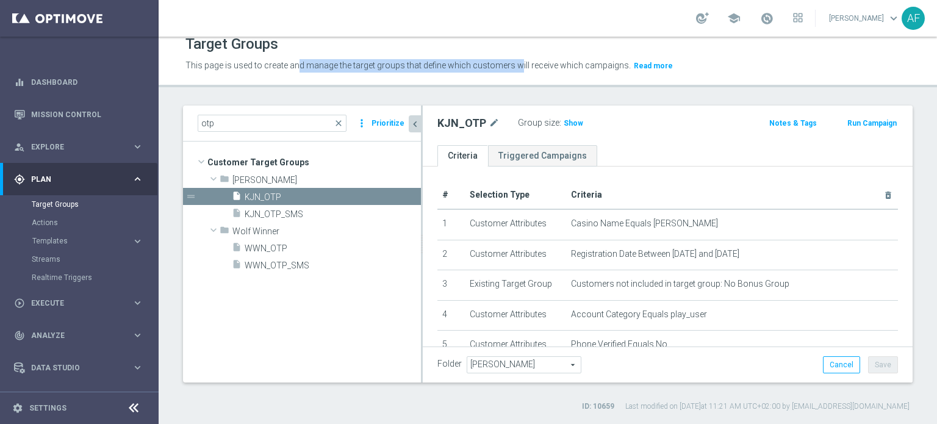
drag, startPoint x: 298, startPoint y: 66, endPoint x: 517, endPoint y: 63, distance: 219.7
click at [517, 63] on span "This page is used to create and manage the target groups that define which cust…" at bounding box center [407, 65] width 445 height 10
drag, startPoint x: 535, startPoint y: 63, endPoint x: 262, endPoint y: 65, distance: 272.7
click at [262, 65] on span "This page is used to create and manage the target groups that define which cust…" at bounding box center [407, 65] width 445 height 10
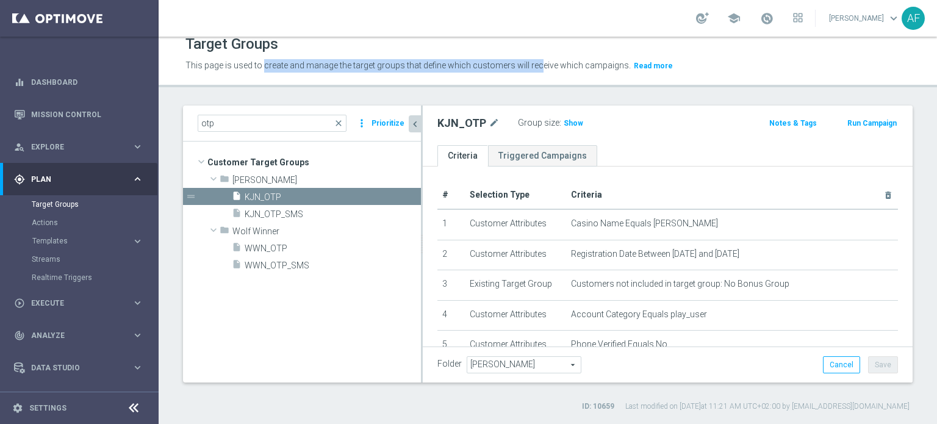
click at [500, 63] on span "This page is used to create and manage the target groups that define which cust…" at bounding box center [407, 65] width 445 height 10
drag, startPoint x: 510, startPoint y: 63, endPoint x: 307, endPoint y: 61, distance: 203.2
click at [307, 61] on span "This page is used to create and manage the target groups that define which cust…" at bounding box center [407, 65] width 445 height 10
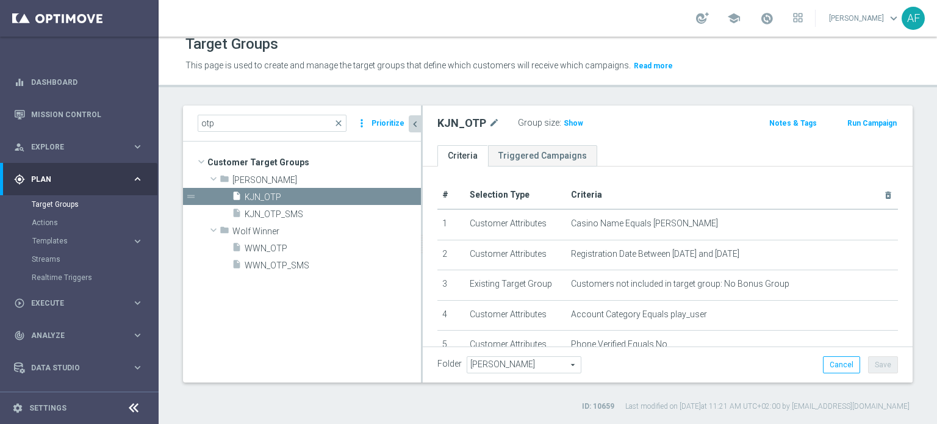
drag, startPoint x: 606, startPoint y: 95, endPoint x: 594, endPoint y: 112, distance: 21.0
click at [607, 95] on div "Target Groups This page is used to create and manage the target groups that def…" at bounding box center [548, 230] width 778 height 387
click at [566, 123] on span "Show" at bounding box center [574, 123] width 20 height 9
click at [318, 209] on span "KJN_OTP_SMS" at bounding box center [318, 214] width 147 height 10
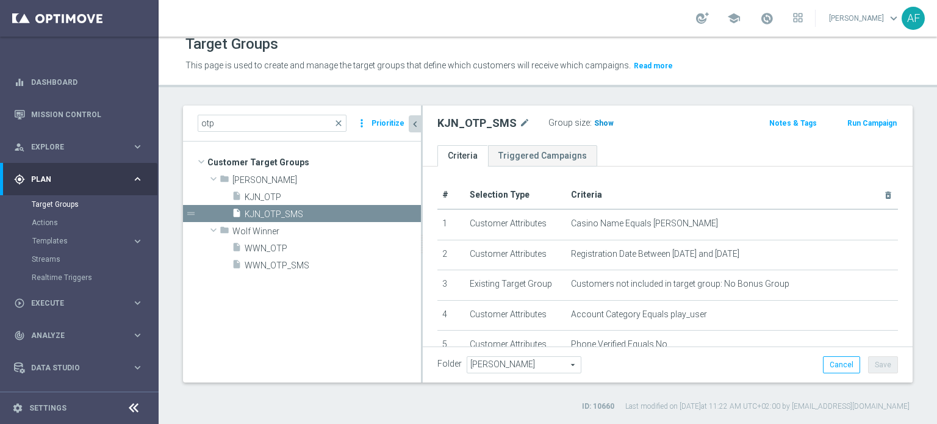
click at [606, 123] on h3 "Show" at bounding box center [604, 123] width 22 height 13
click at [312, 195] on span "KJN_OTP" at bounding box center [318, 197] width 147 height 10
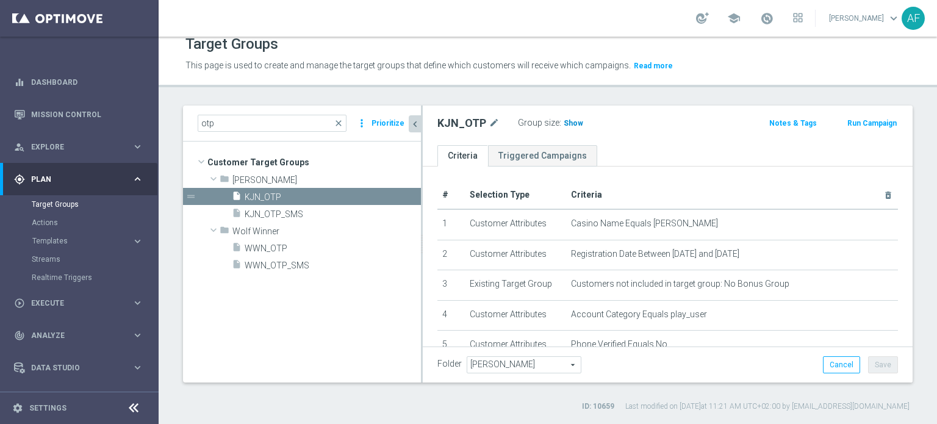
click at [564, 126] on span "Show" at bounding box center [574, 123] width 20 height 9
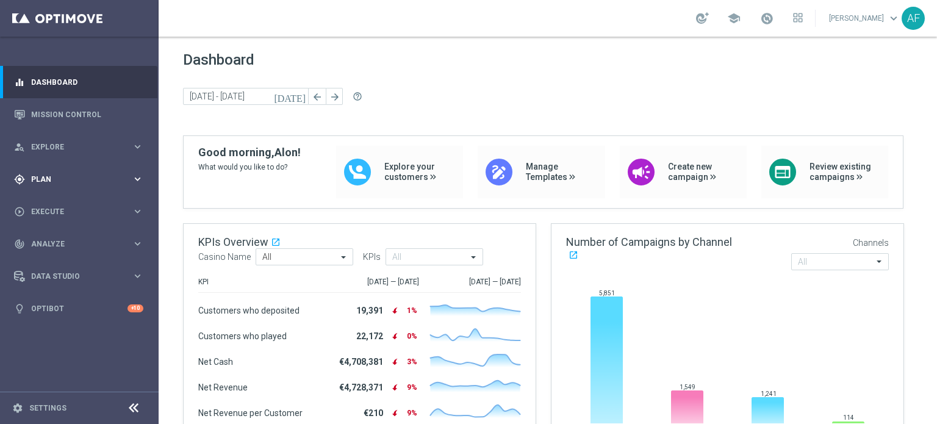
click at [100, 171] on div "gps_fixed Plan keyboard_arrow_right" at bounding box center [78, 179] width 157 height 32
click at [63, 238] on span "Templates" at bounding box center [75, 240] width 87 height 7
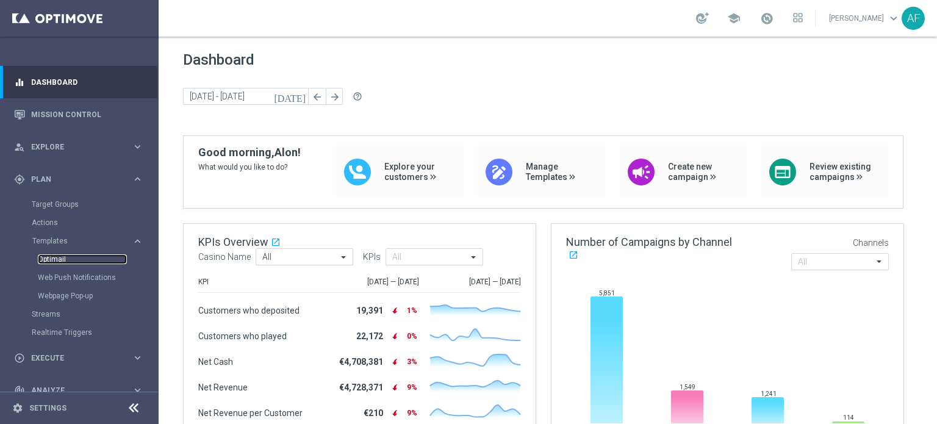
click at [56, 260] on link "Optimail" at bounding box center [82, 259] width 89 height 10
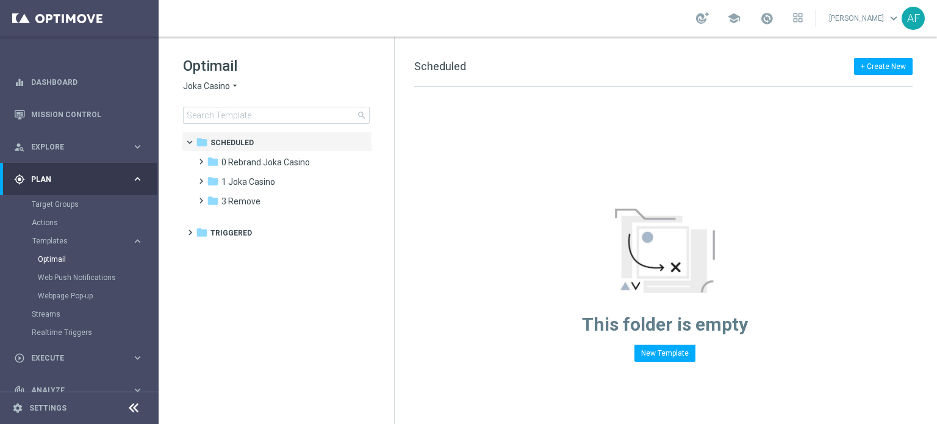
click at [220, 87] on span "Joka Casino" at bounding box center [206, 87] width 47 height 12
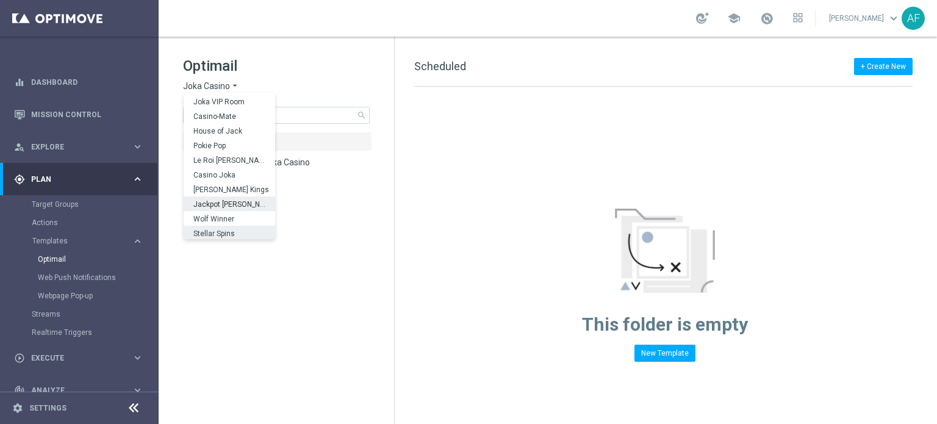
scroll to position [44, 0]
click at [0, 0] on span "Wolf Winner" at bounding box center [0, 0] width 0 height 0
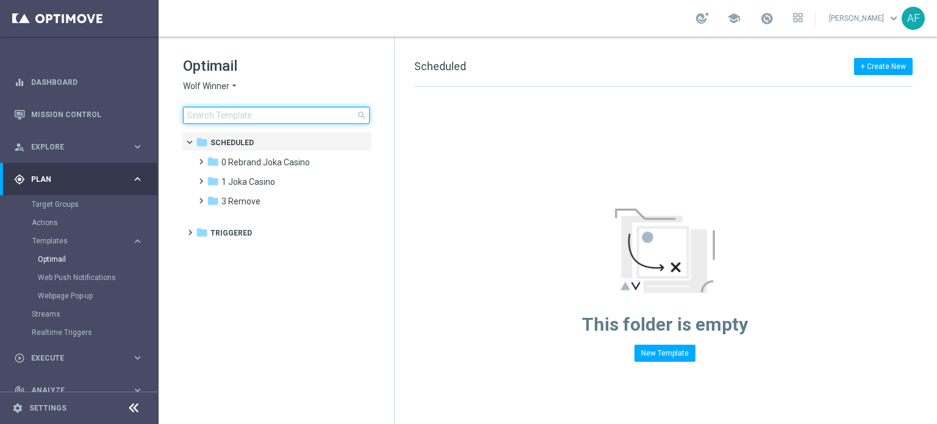
click at [246, 117] on input at bounding box center [276, 115] width 187 height 17
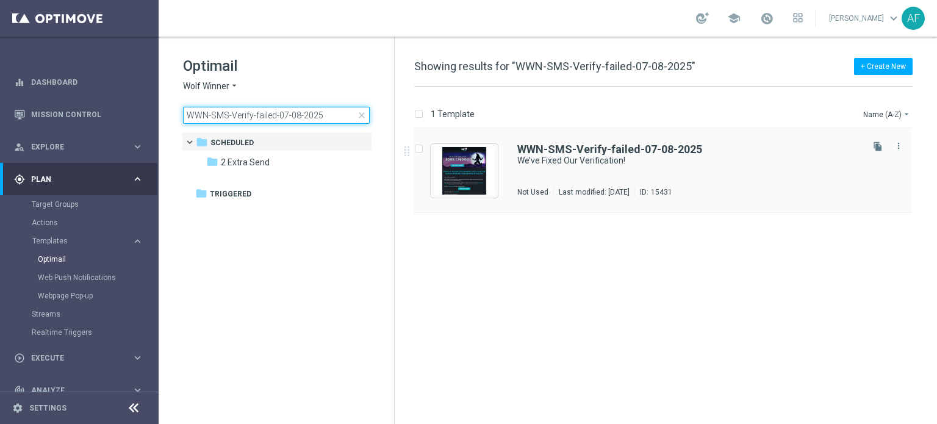
type input "WWN-SMS-Verify-failed-07-08-2025"
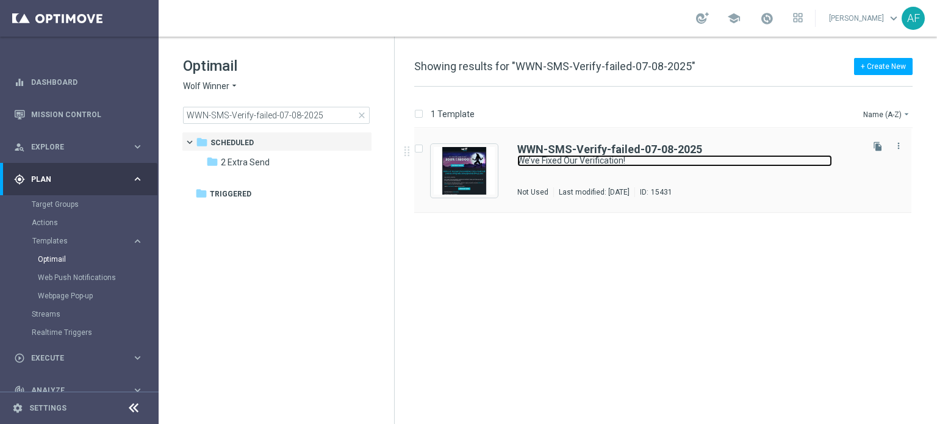
click at [544, 159] on link "We’ve Fixed Our Verification!" at bounding box center [674, 161] width 315 height 12
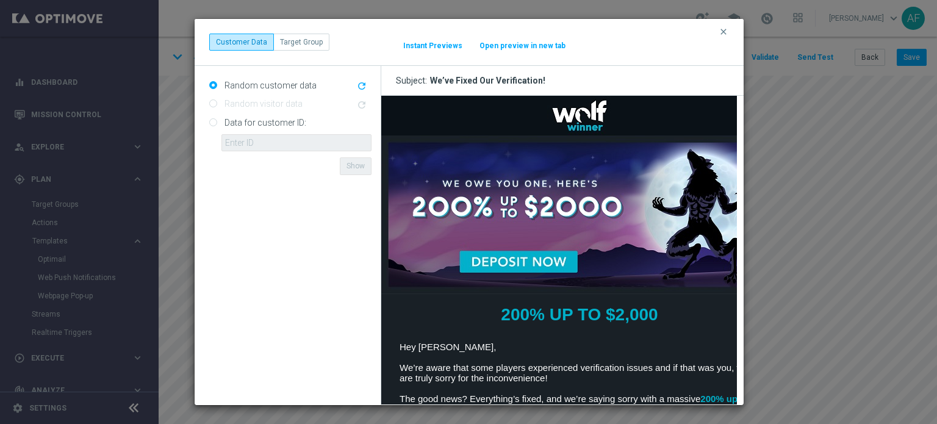
click at [512, 48] on button "Open preview in new tab" at bounding box center [522, 46] width 87 height 10
click at [533, 47] on button "Open preview in new tab" at bounding box center [522, 46] width 87 height 10
click at [723, 34] on icon "clear" at bounding box center [724, 32] width 10 height 10
